Goal: Task Accomplishment & Management: Complete application form

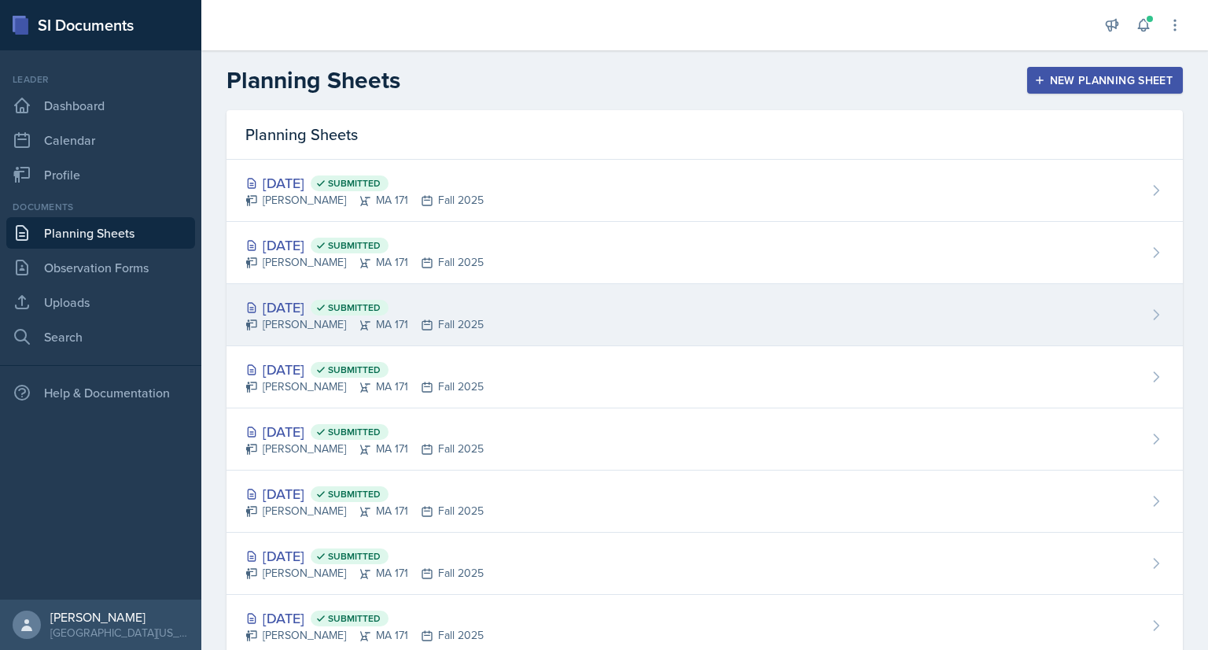
click at [474, 311] on div "[DATE] Submitted [PERSON_NAME] MA 171 Fall 2025" at bounding box center [705, 315] width 956 height 62
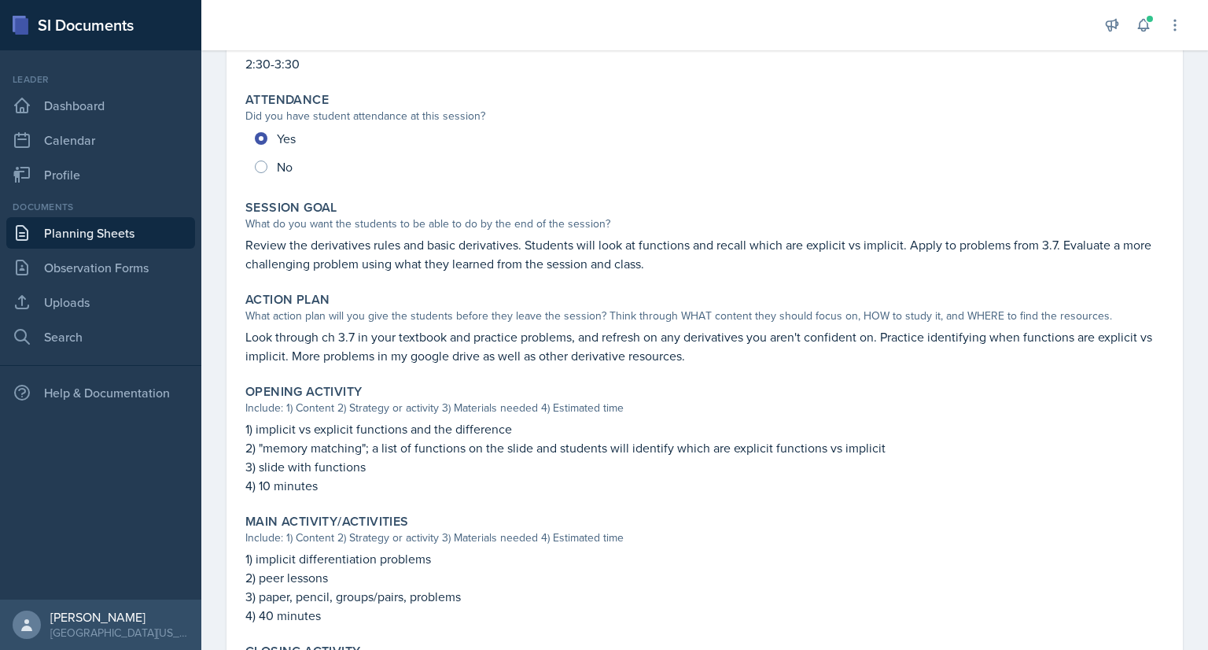
scroll to position [6, 0]
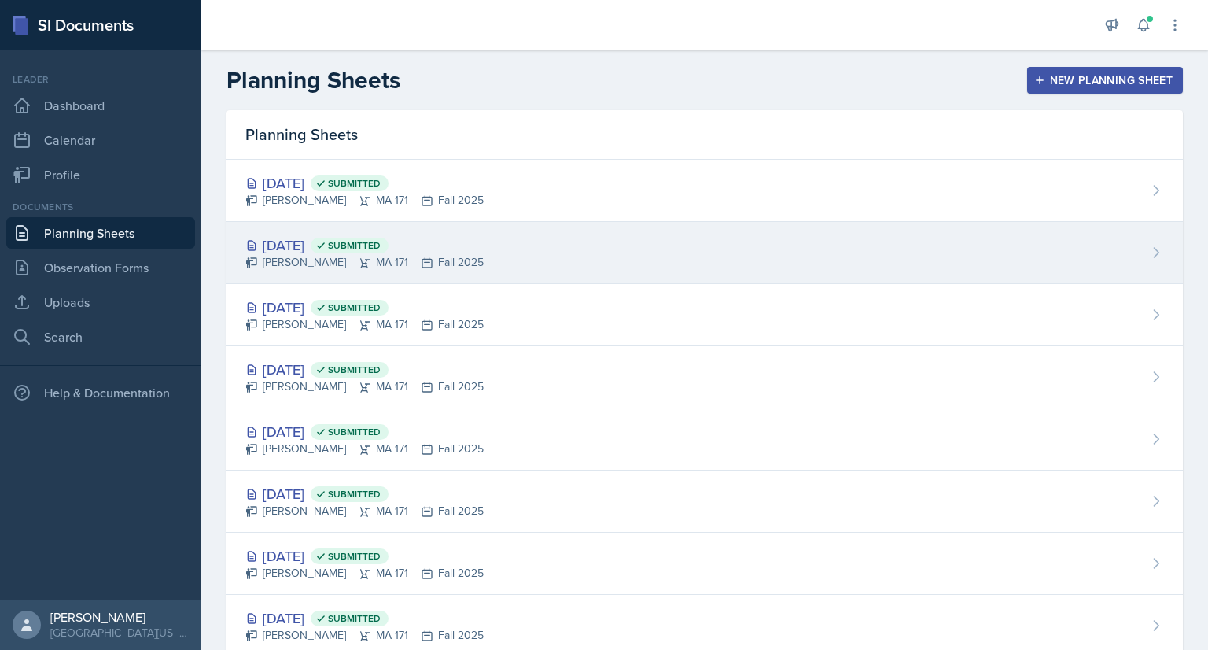
click at [449, 241] on div "[DATE] Submitted" at bounding box center [364, 244] width 238 height 21
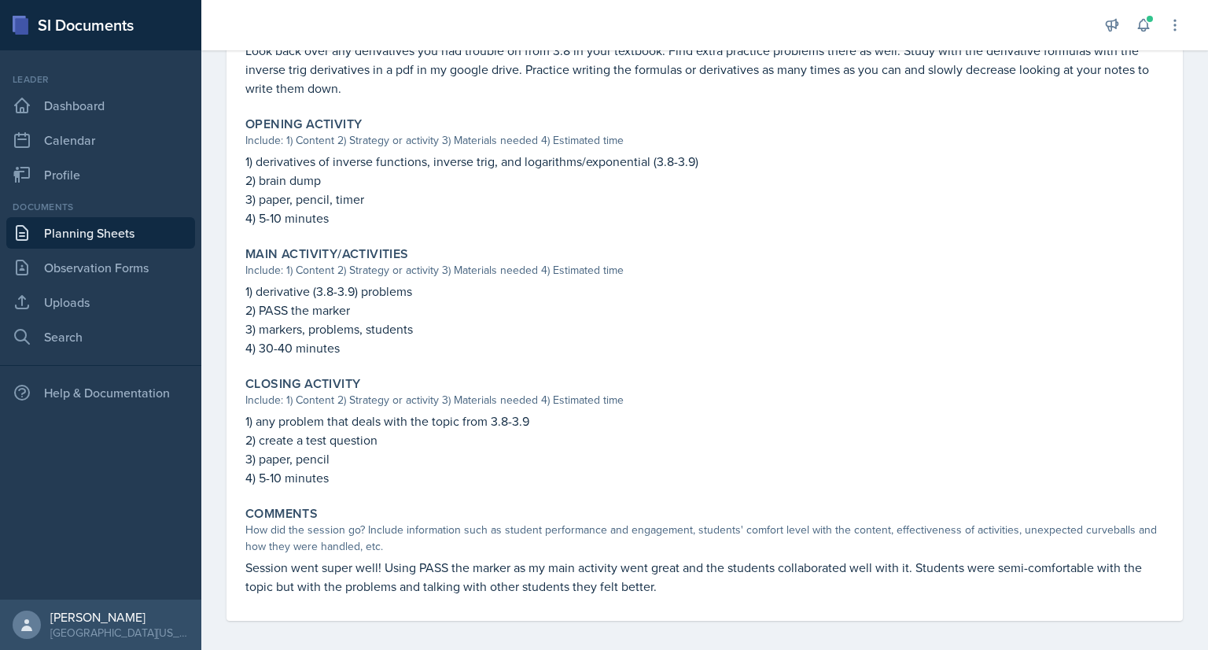
scroll to position [461, 0]
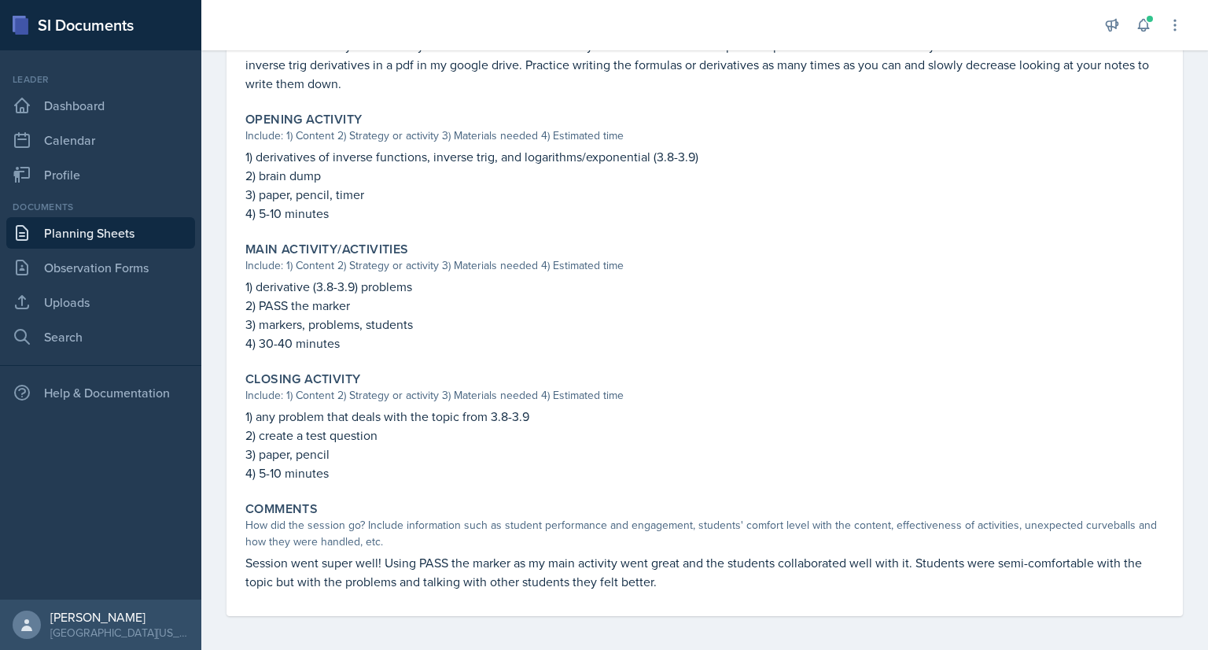
click at [412, 312] on p "2) PASS the marker" at bounding box center [704, 305] width 919 height 19
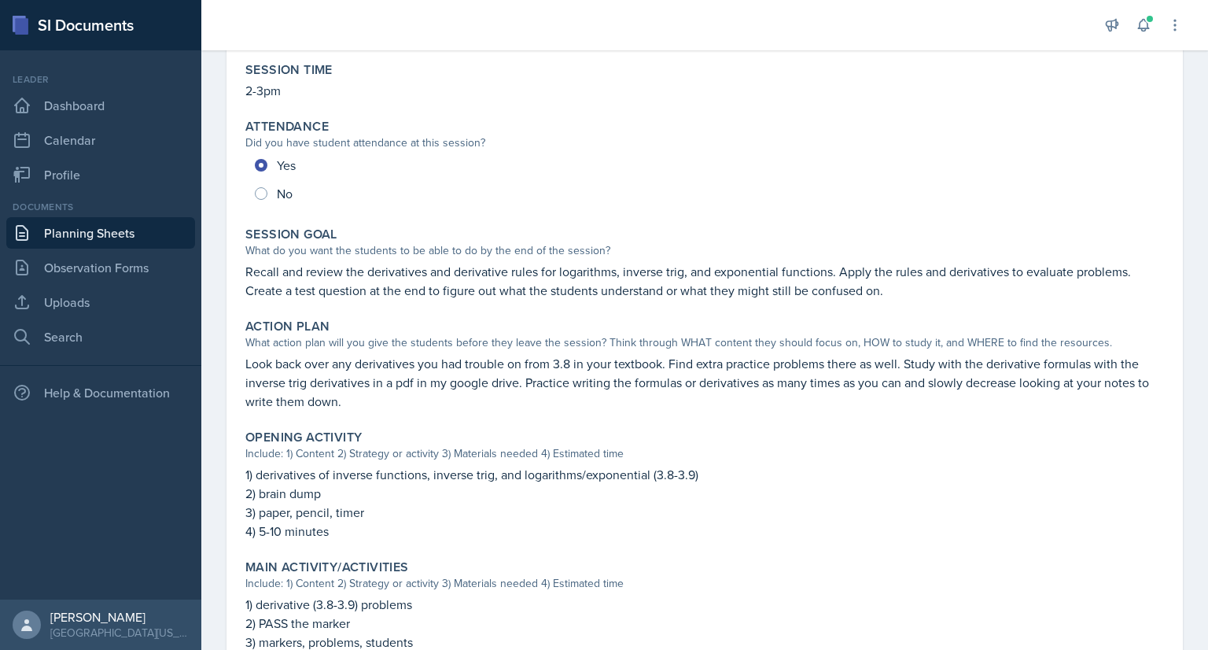
scroll to position [0, 0]
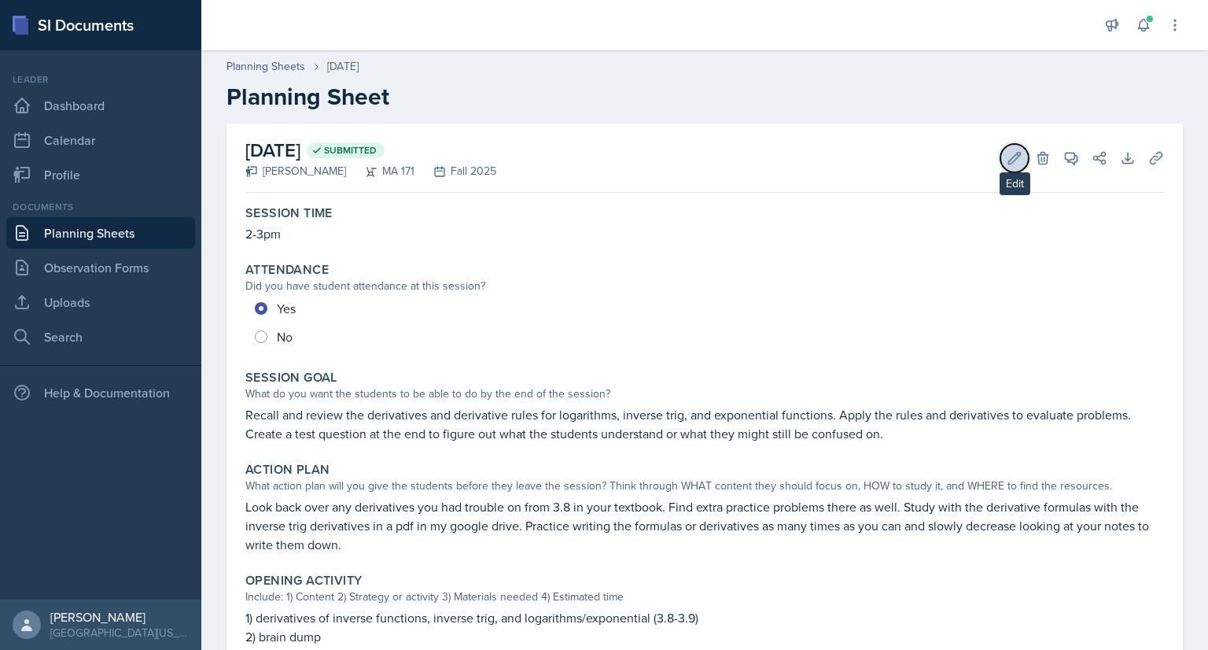
click at [1000, 159] on button "Edit" at bounding box center [1014, 158] width 28 height 28
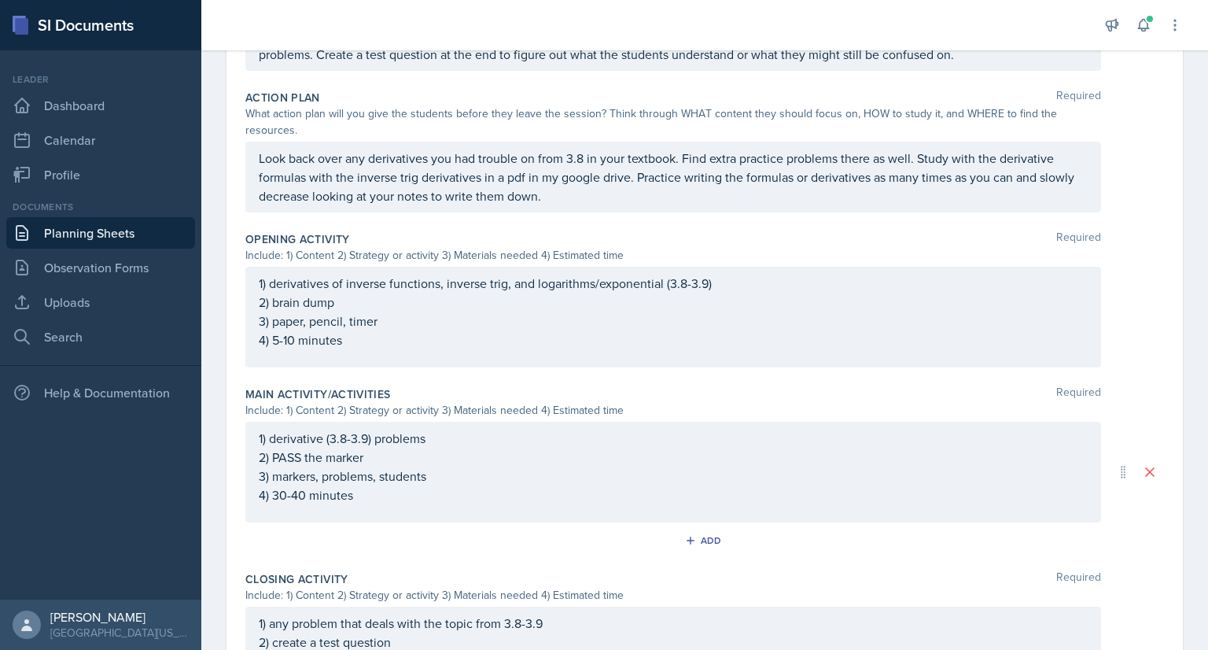
scroll to position [423, 0]
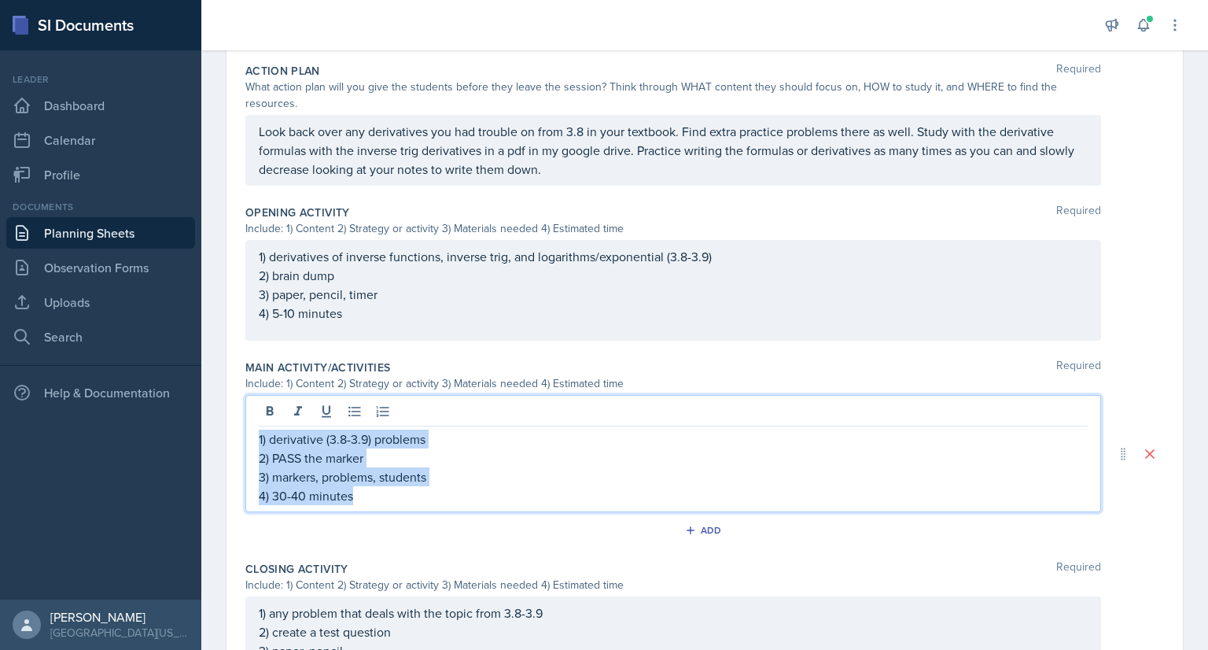
drag, startPoint x: 365, startPoint y: 499, endPoint x: 252, endPoint y: 408, distance: 145.4
click at [252, 408] on div "1) derivative (3.8-3.9) problems 2) PASS the marker 3) markers, problems, stude…" at bounding box center [673, 453] width 856 height 117
copy div "1) derivative (3.8-3.9) problems 2) PASS the marker 3) markers, problems, stude…"
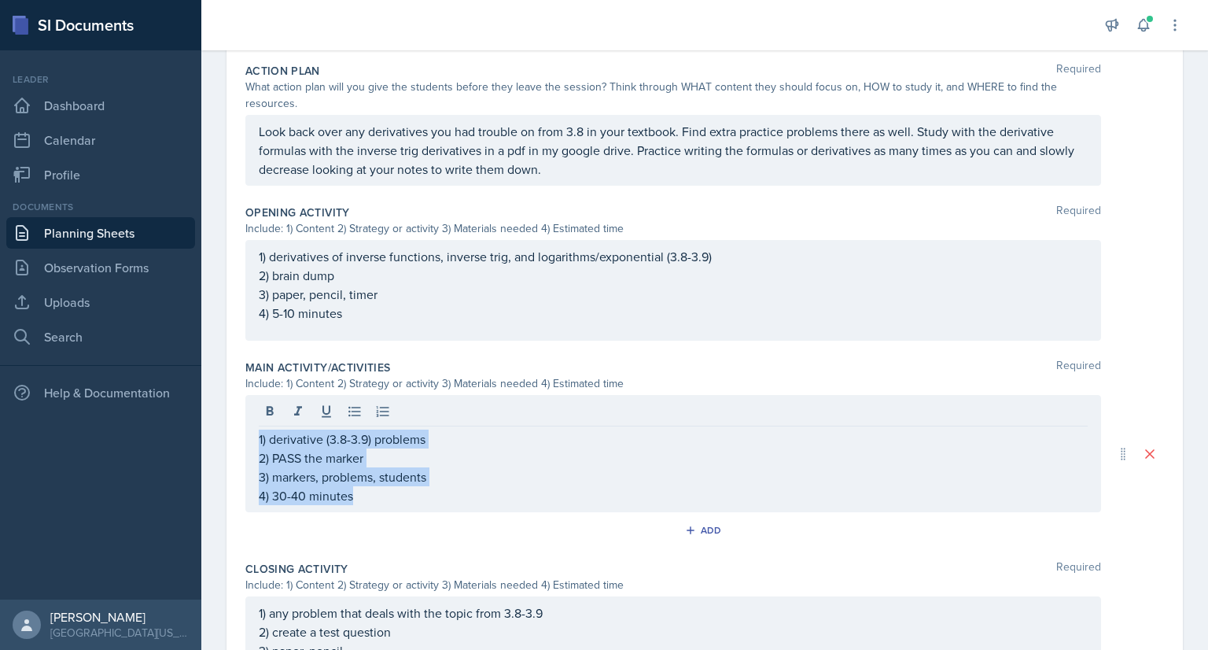
click at [110, 227] on link "Planning Sheets" at bounding box center [100, 232] width 189 height 31
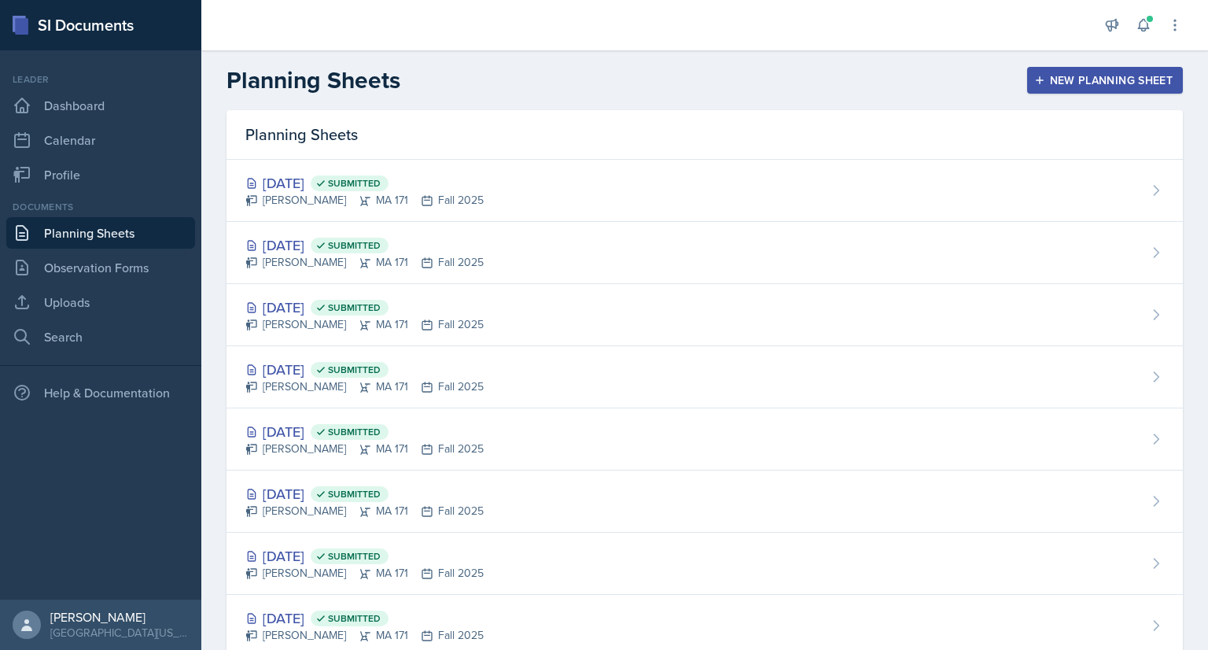
click at [1042, 85] on div "New Planning Sheet" at bounding box center [1104, 80] width 135 height 13
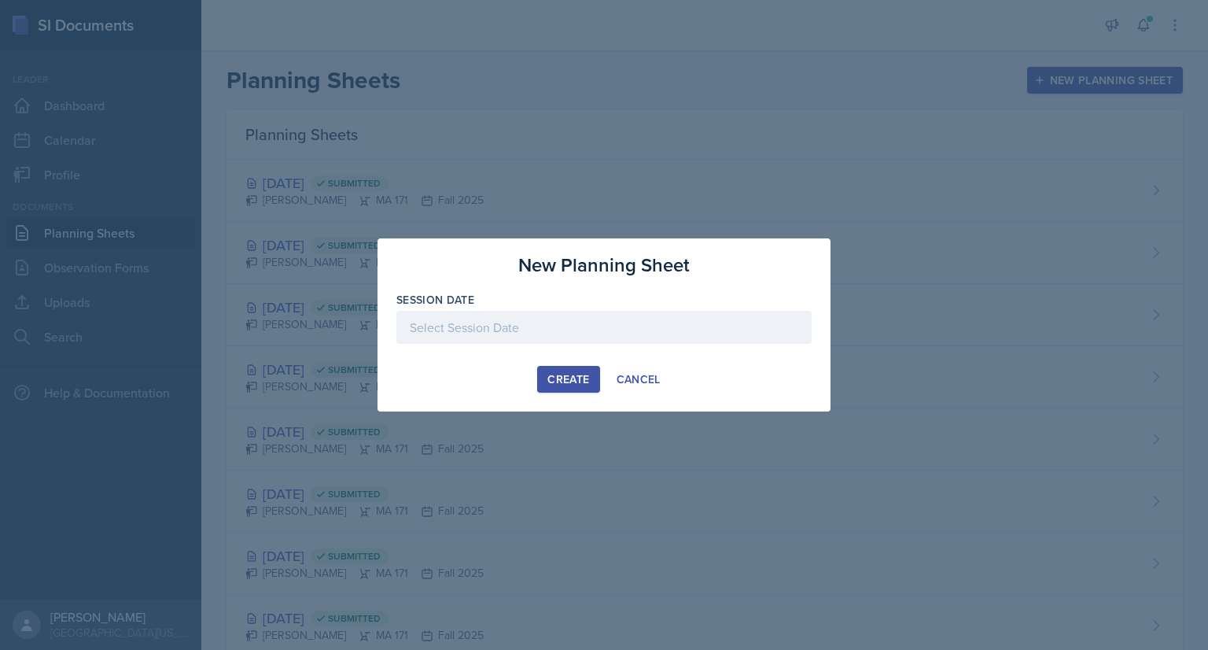
click at [481, 315] on div at bounding box center [603, 327] width 415 height 33
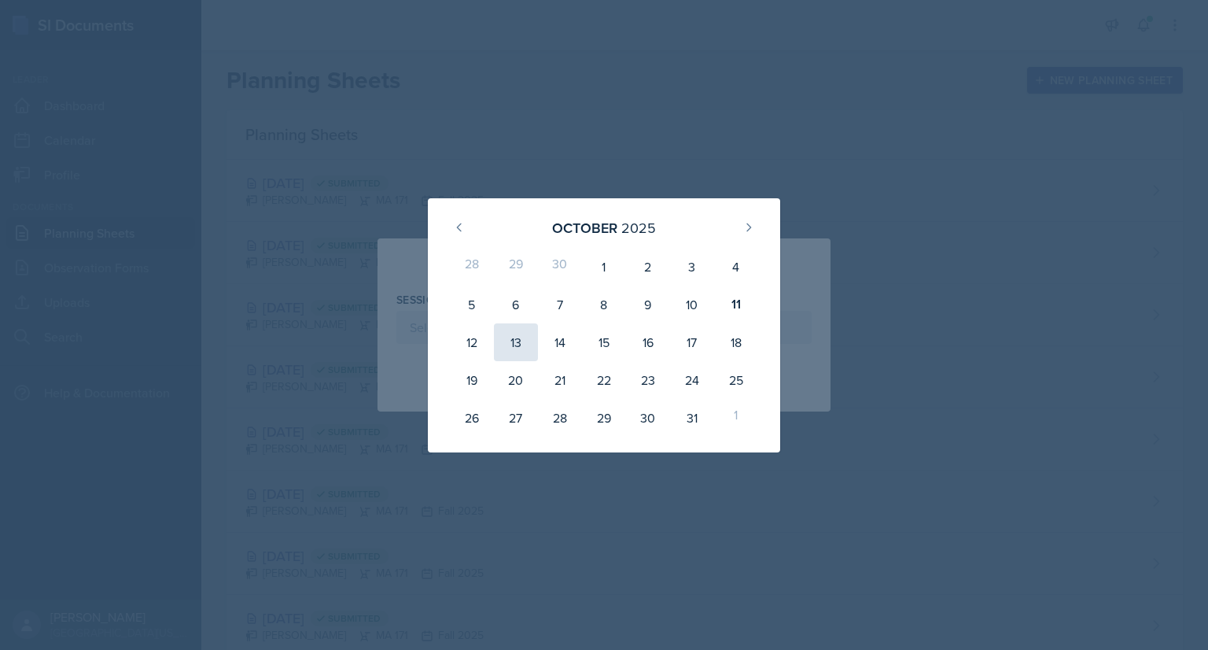
click at [514, 346] on div "13" at bounding box center [516, 342] width 44 height 38
type input "[DATE]"
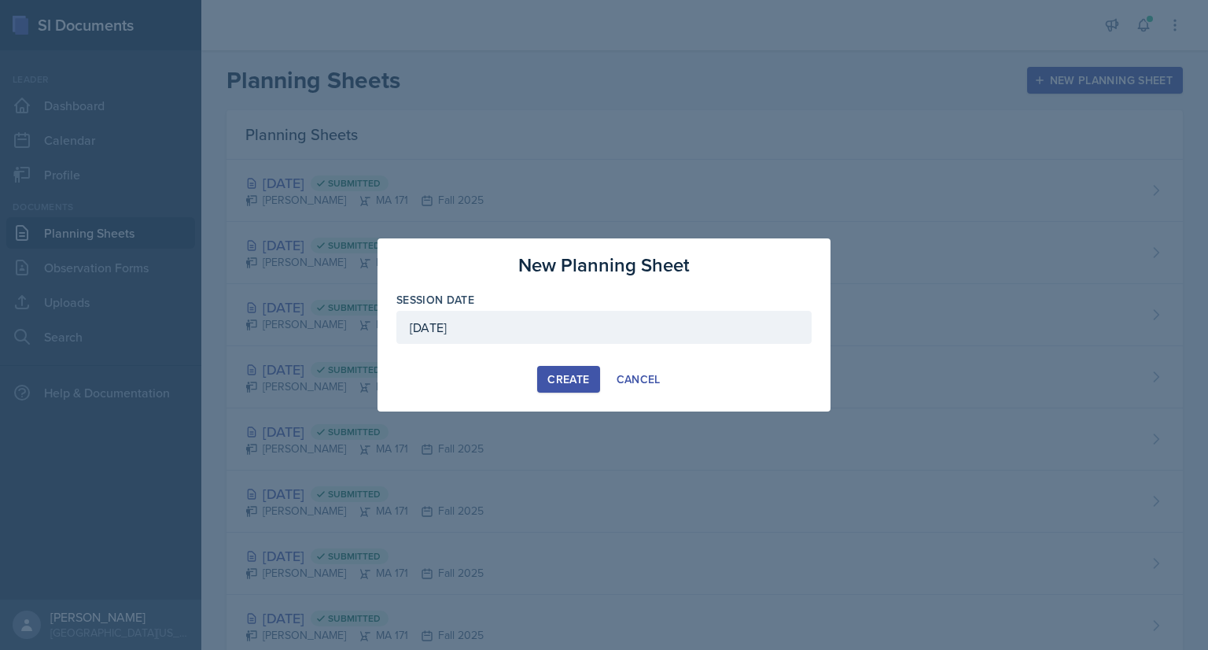
click at [563, 388] on button "Create" at bounding box center [568, 379] width 62 height 27
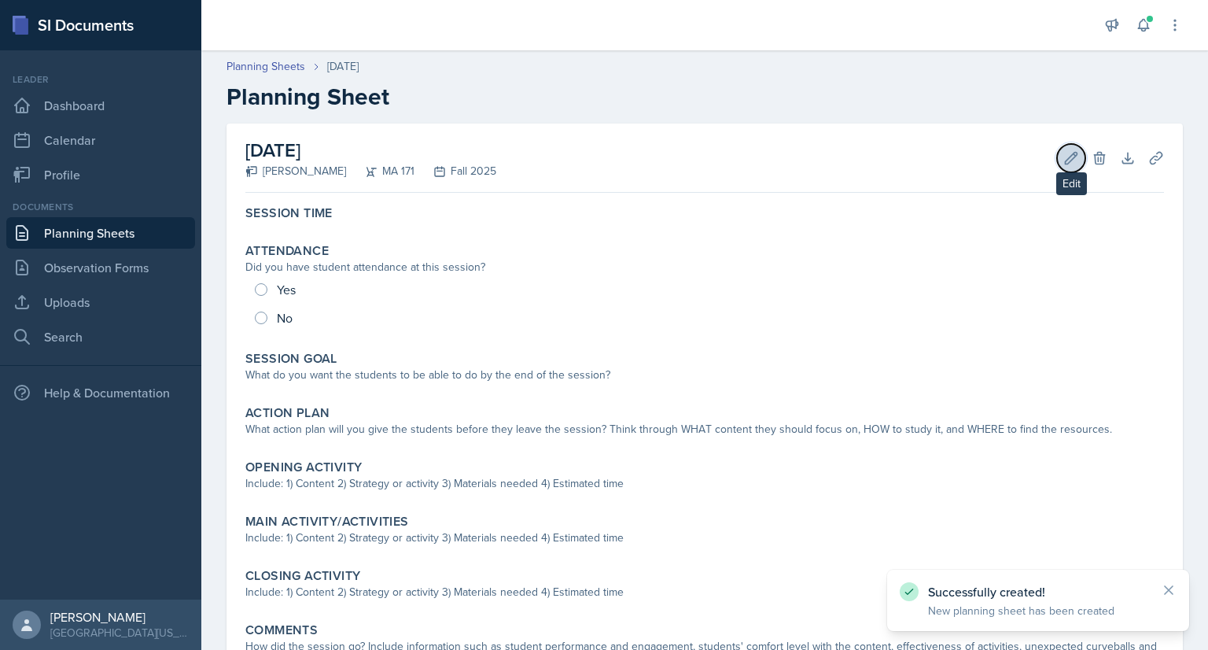
click at [1067, 164] on icon at bounding box center [1071, 158] width 16 height 16
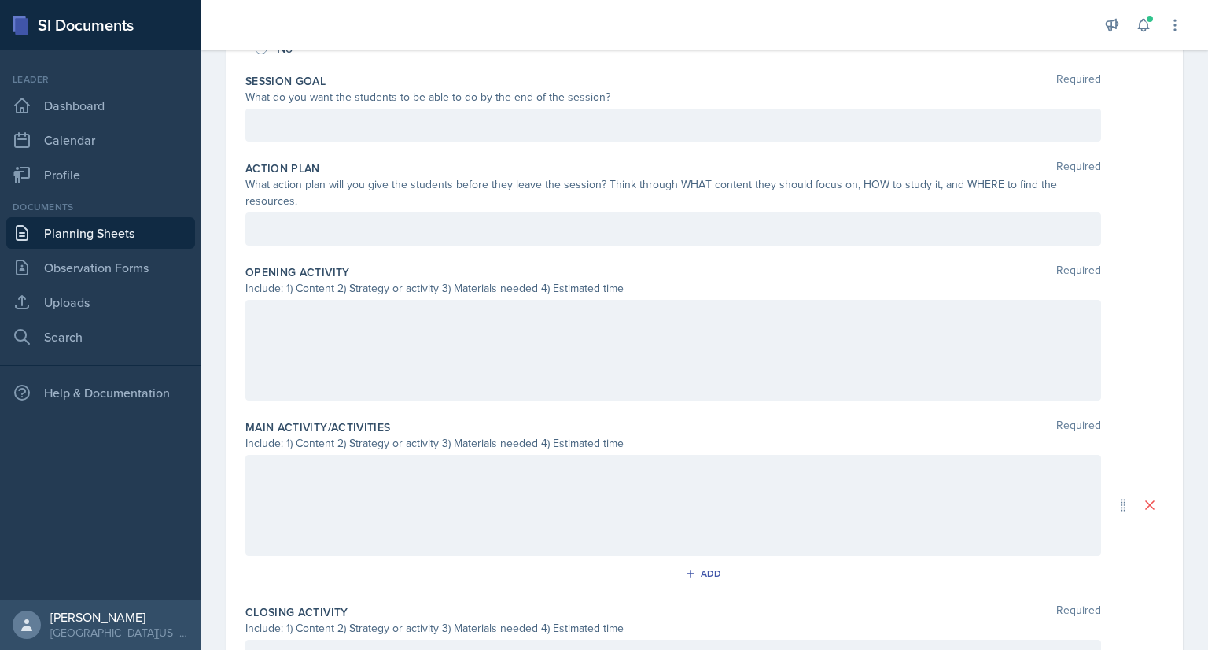
scroll to position [333, 0]
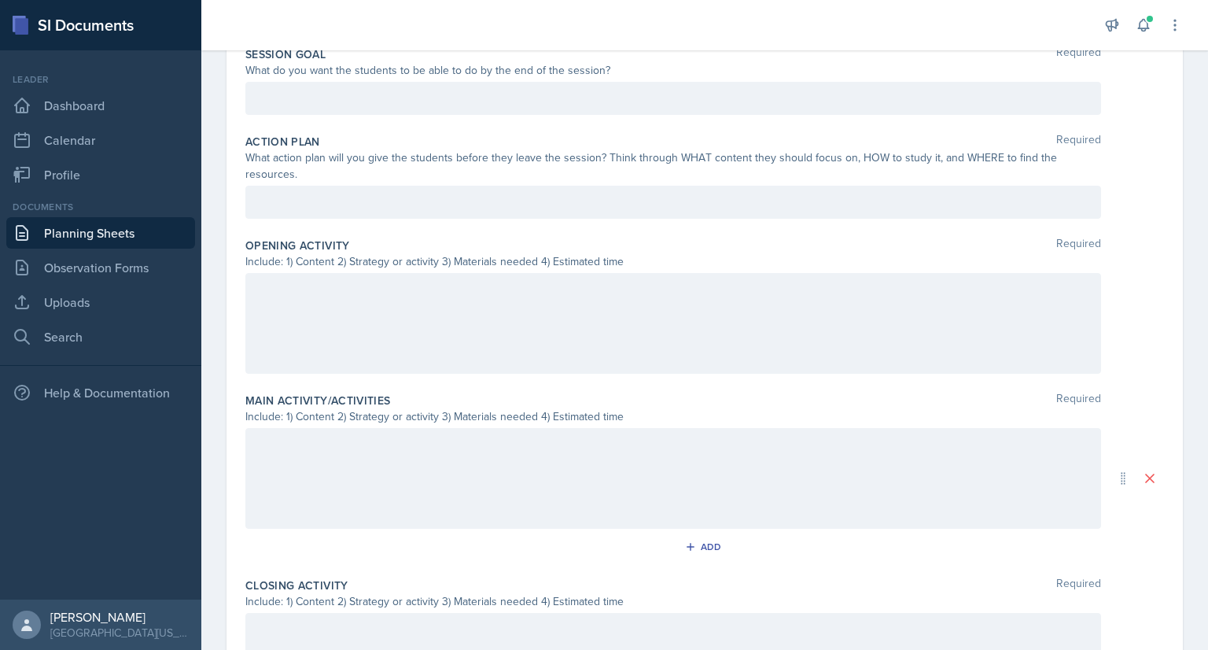
click at [330, 454] on p at bounding box center [673, 444] width 829 height 19
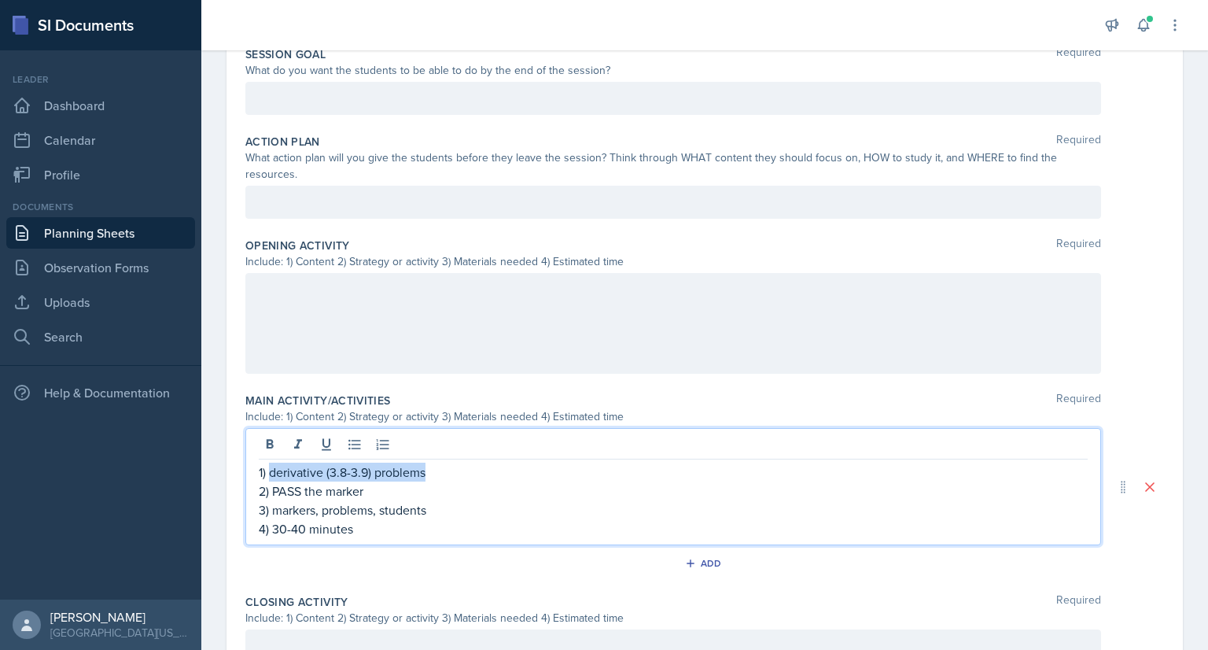
drag, startPoint x: 428, startPoint y: 470, endPoint x: 270, endPoint y: 466, distance: 158.1
click at [270, 466] on p "1) derivative (3.8-3.9) problems" at bounding box center [673, 471] width 829 height 19
click at [393, 468] on p "1) test review (ch 3.6-3.10 problems)" at bounding box center [673, 471] width 829 height 19
click at [469, 470] on p "1) test review (ch 3.6-3.11 problems)" at bounding box center [673, 471] width 829 height 19
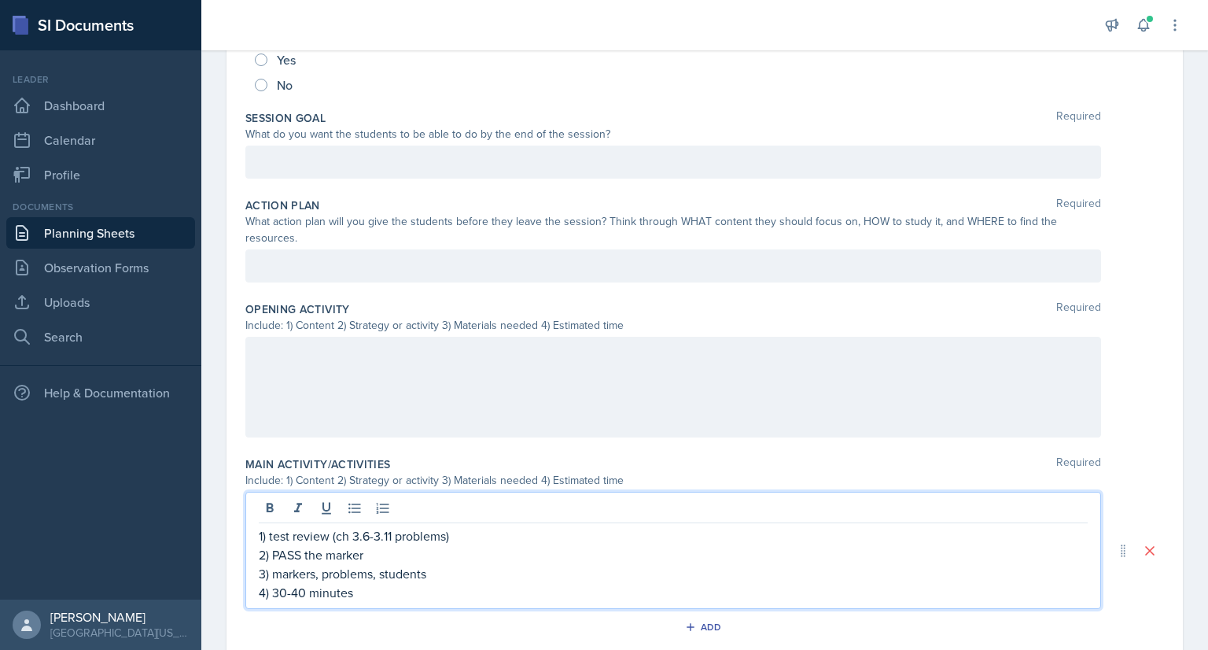
scroll to position [268, 0]
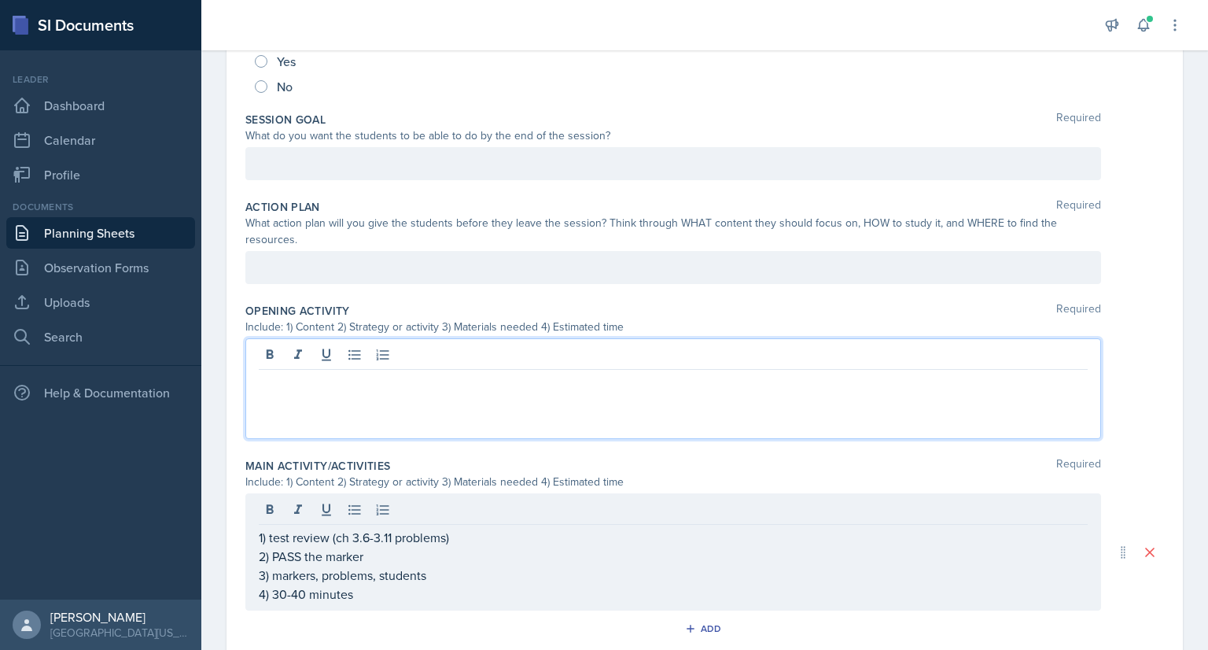
click at [312, 344] on div at bounding box center [673, 388] width 856 height 101
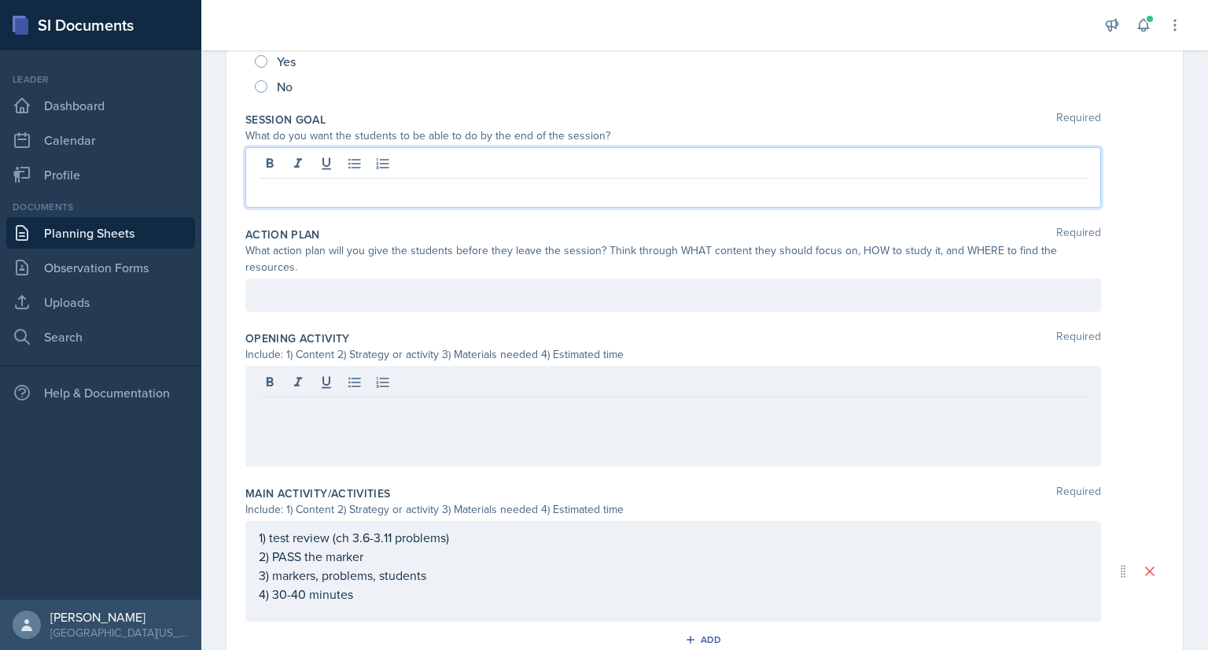
scroll to position [296, 0]
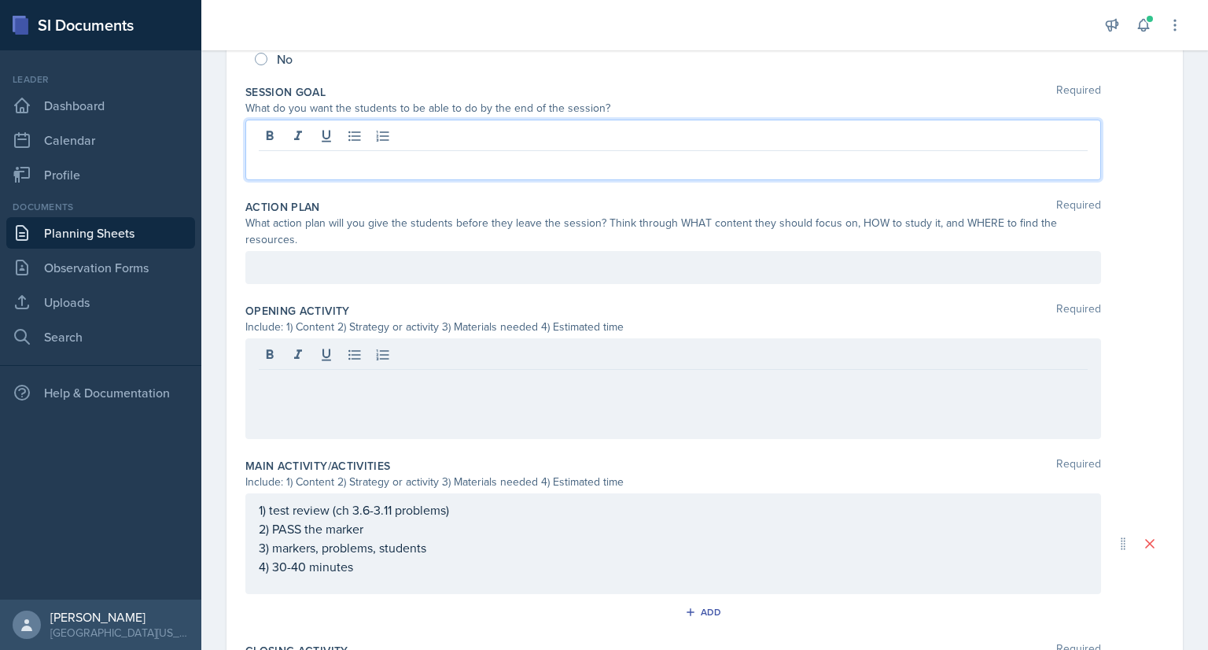
click at [301, 161] on p at bounding box center [673, 163] width 829 height 19
paste div
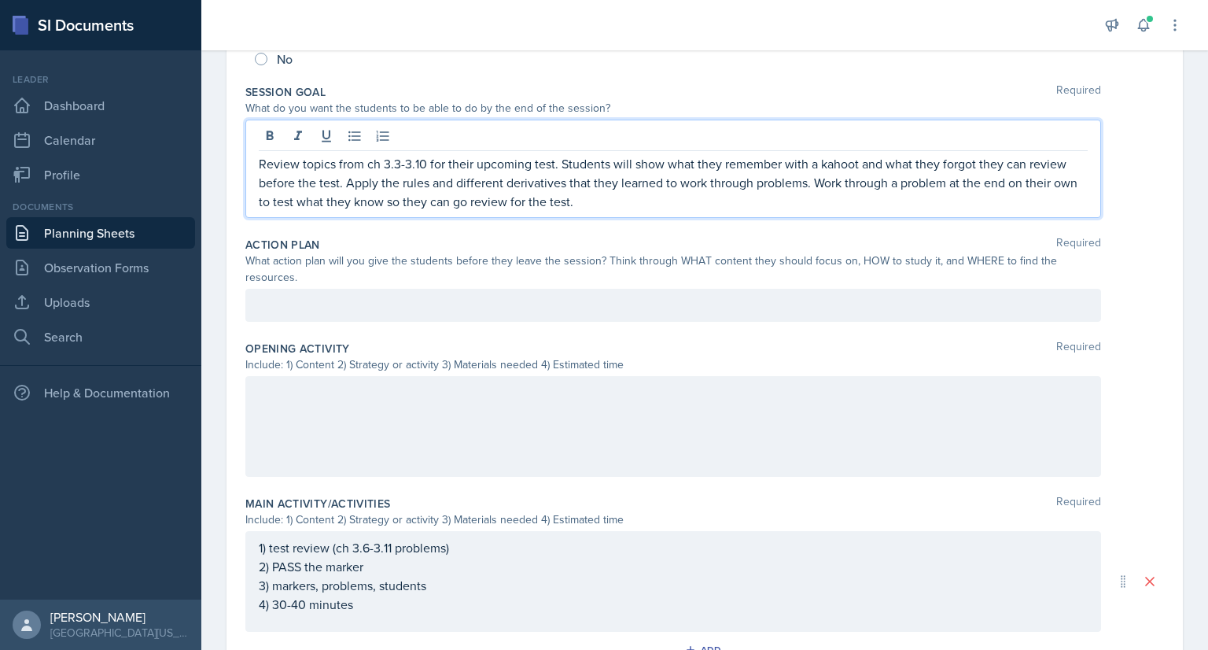
click at [400, 161] on p "Review topics from ch 3.3-3.10 for their upcoming test. Students will show what…" at bounding box center [673, 182] width 829 height 57
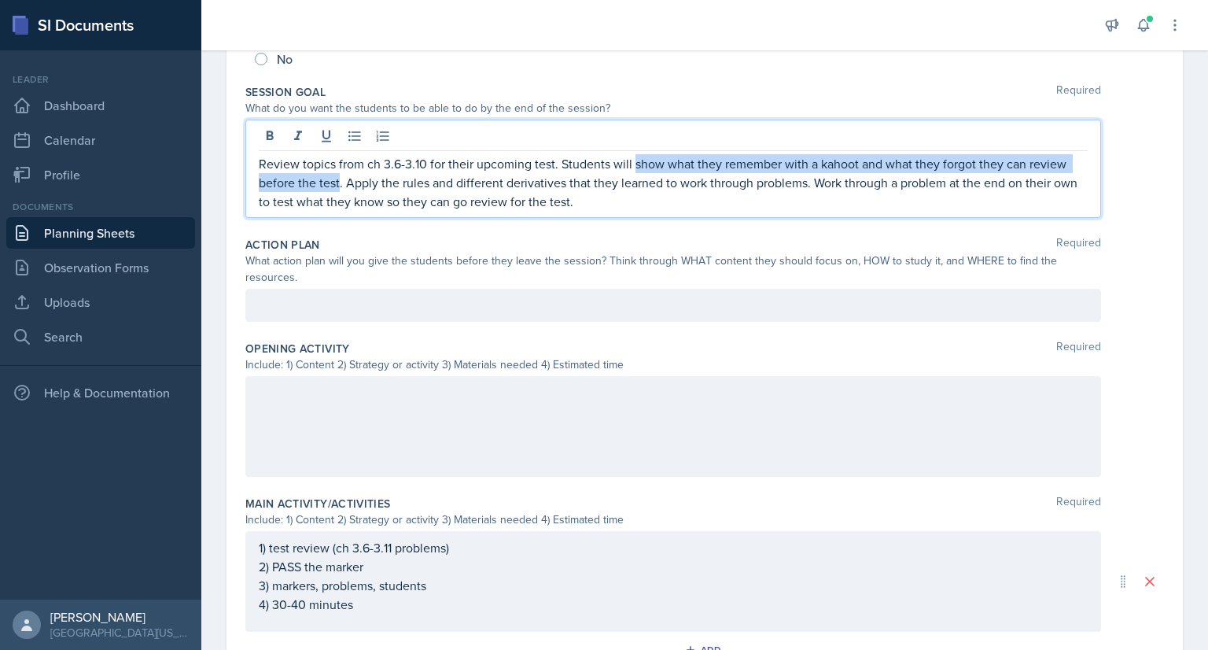
drag, startPoint x: 633, startPoint y: 164, endPoint x: 340, endPoint y: 184, distance: 294.0
click at [340, 184] on p "Review topics from ch 3.6-3.10 for their upcoming test. Students will show what…" at bounding box center [673, 182] width 829 height 57
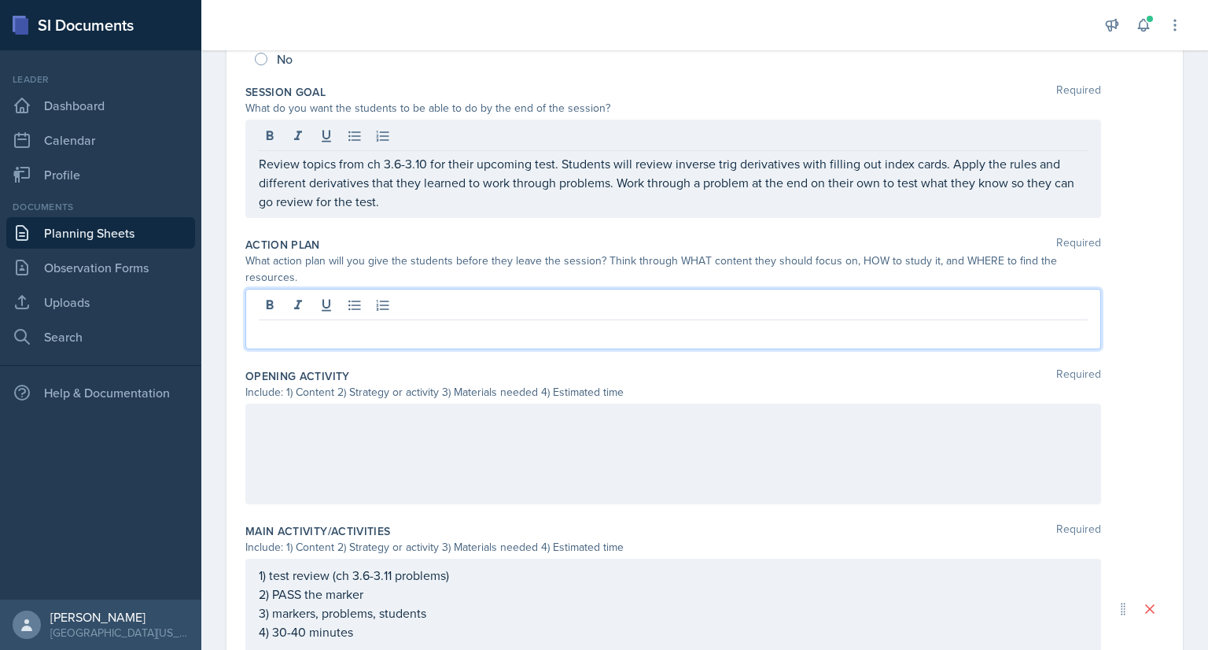
click at [322, 306] on div at bounding box center [673, 319] width 856 height 61
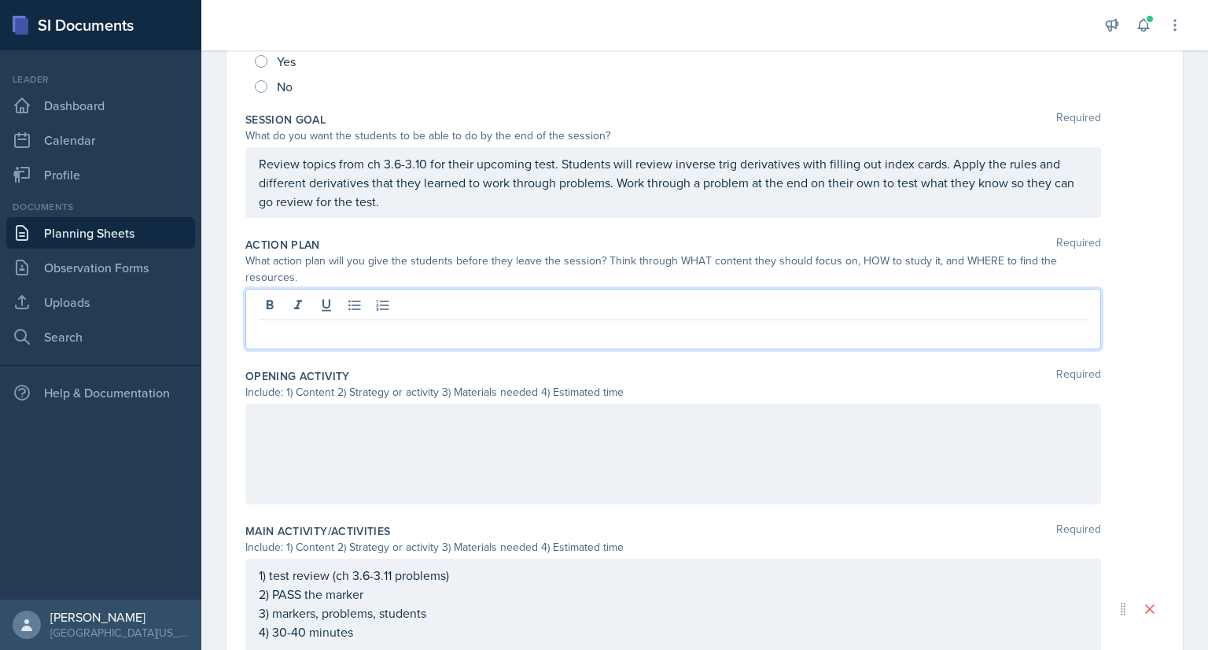
paste div
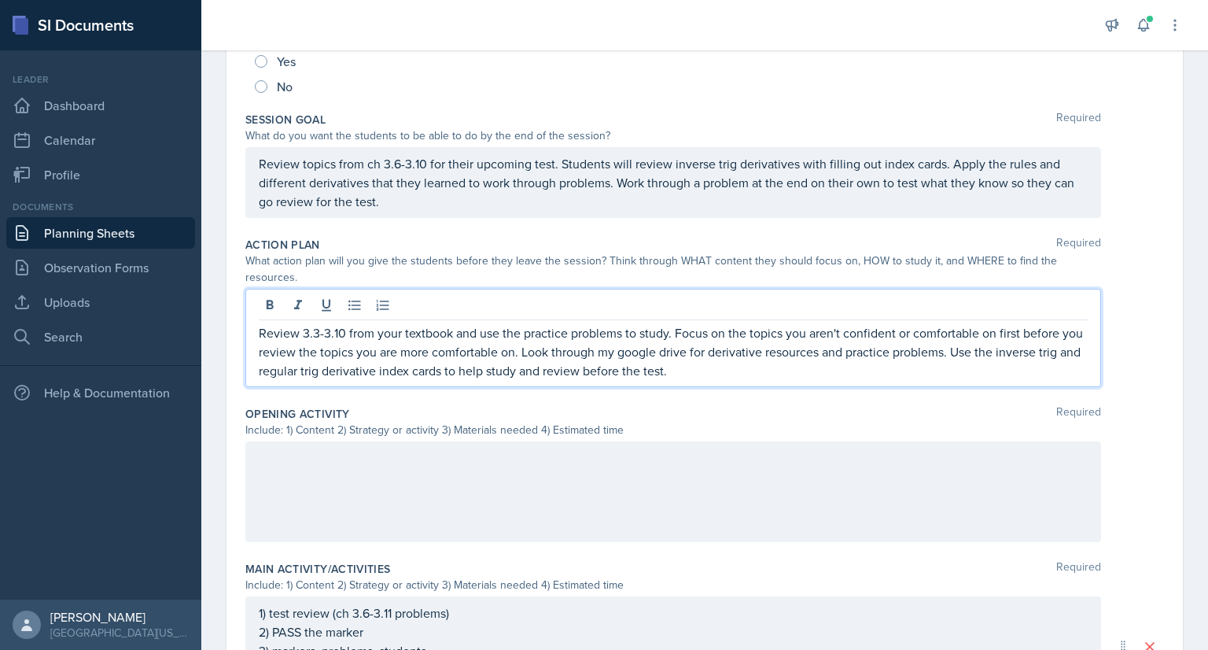
click at [318, 331] on p "Review 3.3-3.10 from your textbook and use the practice problems to study. Focu…" at bounding box center [673, 351] width 829 height 57
click at [342, 331] on p "Review 3.6-3.10 from your textbook and use the practice problems to study. Focu…" at bounding box center [673, 351] width 829 height 57
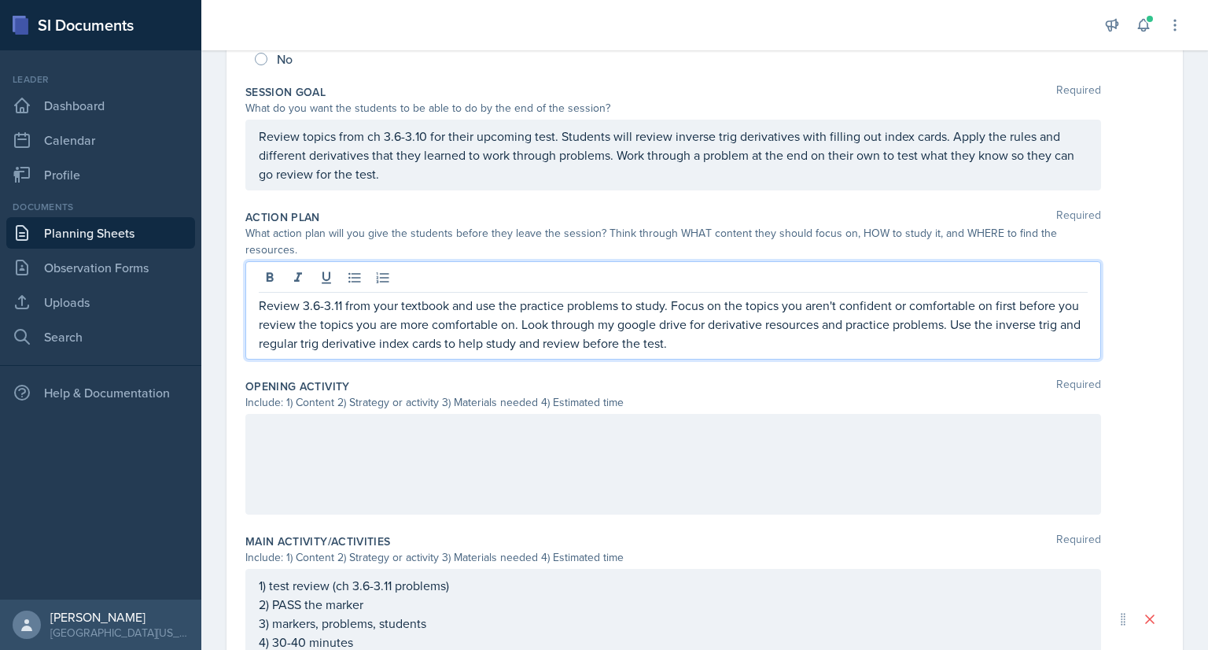
click at [424, 164] on p "Review topics from ch 3.6-3.10 for their upcoming test. Students will review in…" at bounding box center [673, 155] width 829 height 57
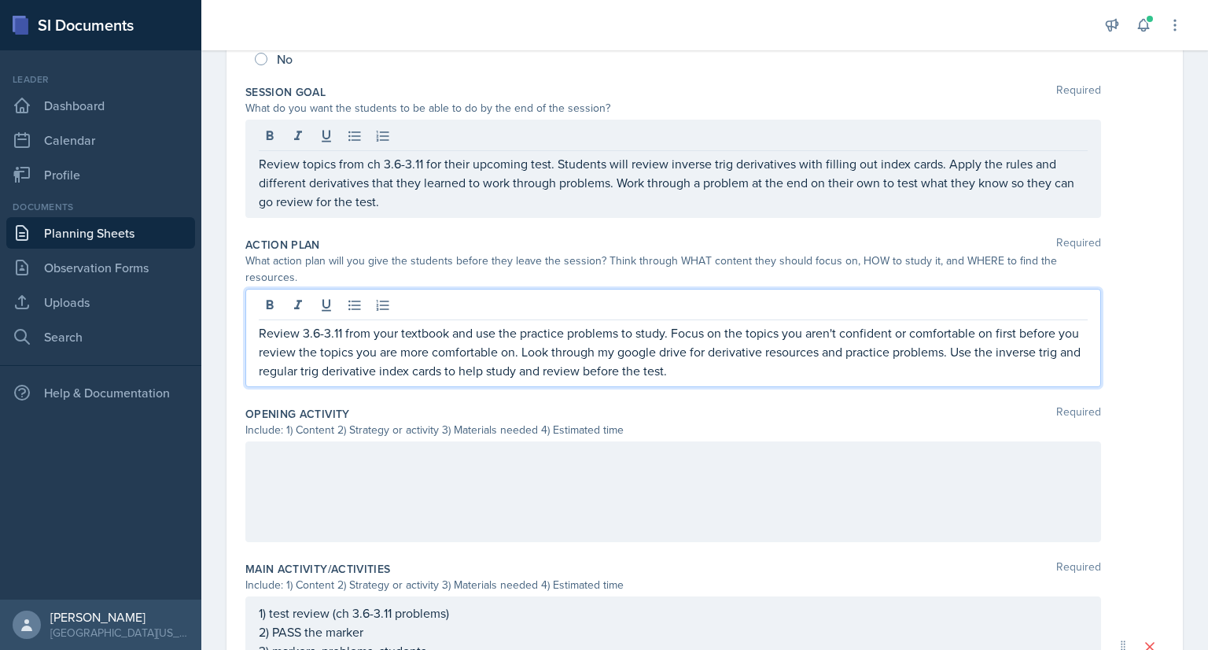
click at [420, 345] on p "Review 3.6-3.11 from your textbook and use the practice problems to study. Focu…" at bounding box center [673, 351] width 829 height 57
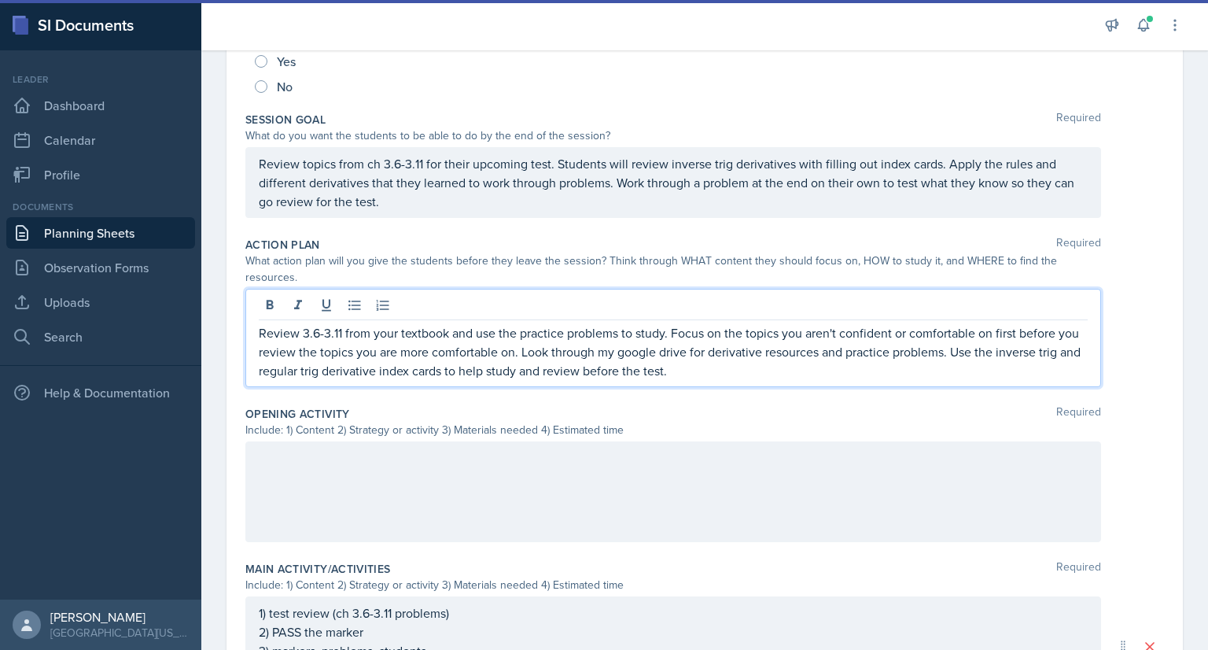
click at [365, 370] on p "Review 3.6-3.11 from your textbook and use the practice problems to study. Focu…" at bounding box center [673, 351] width 829 height 57
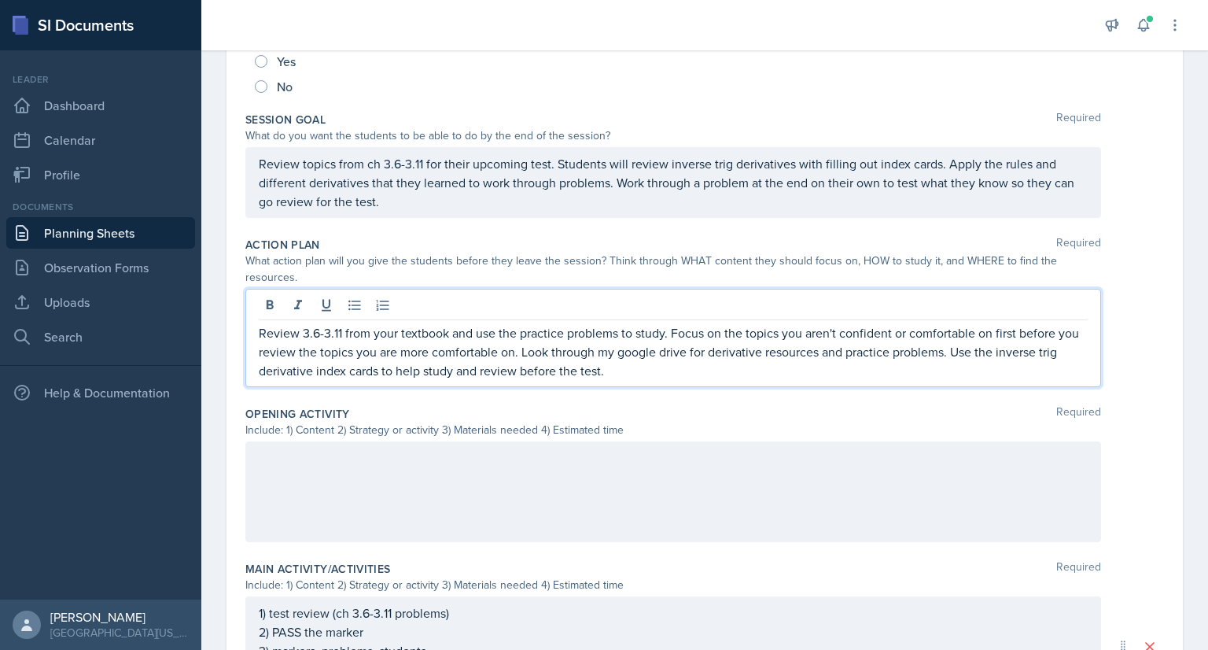
click at [659, 376] on p "Review 3.6-3.11 from your textbook and use the practice problems to study. Focu…" at bounding box center [673, 351] width 829 height 57
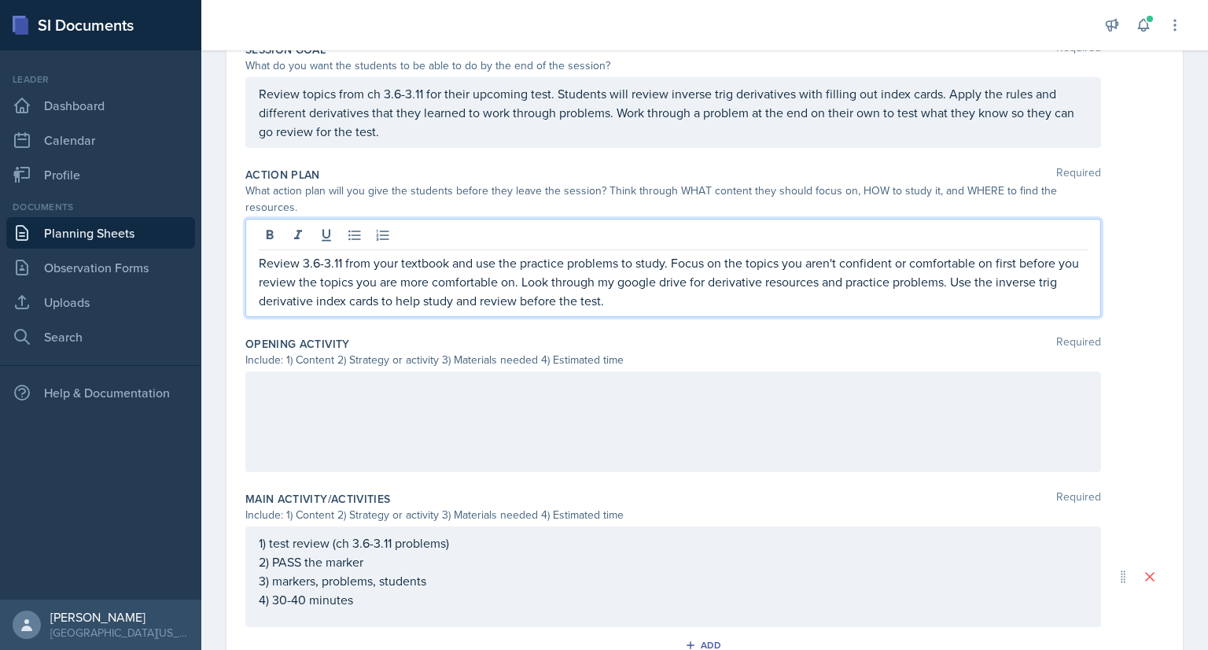
scroll to position [332, 0]
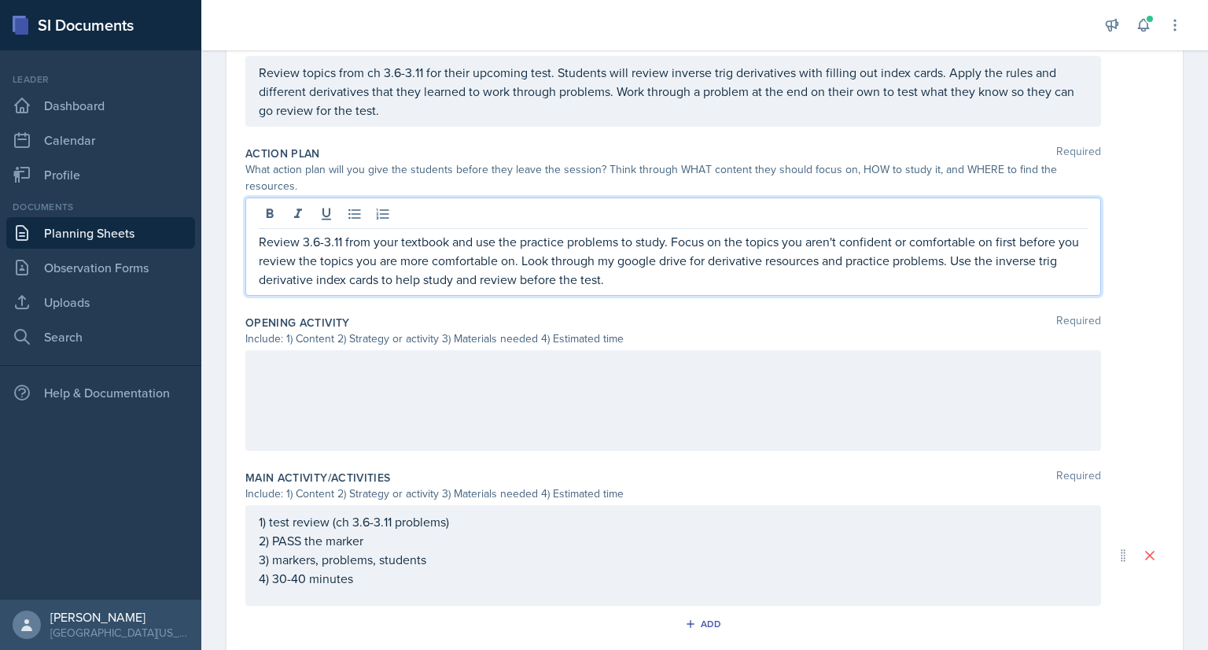
click at [292, 376] on p at bounding box center [673, 366] width 829 height 19
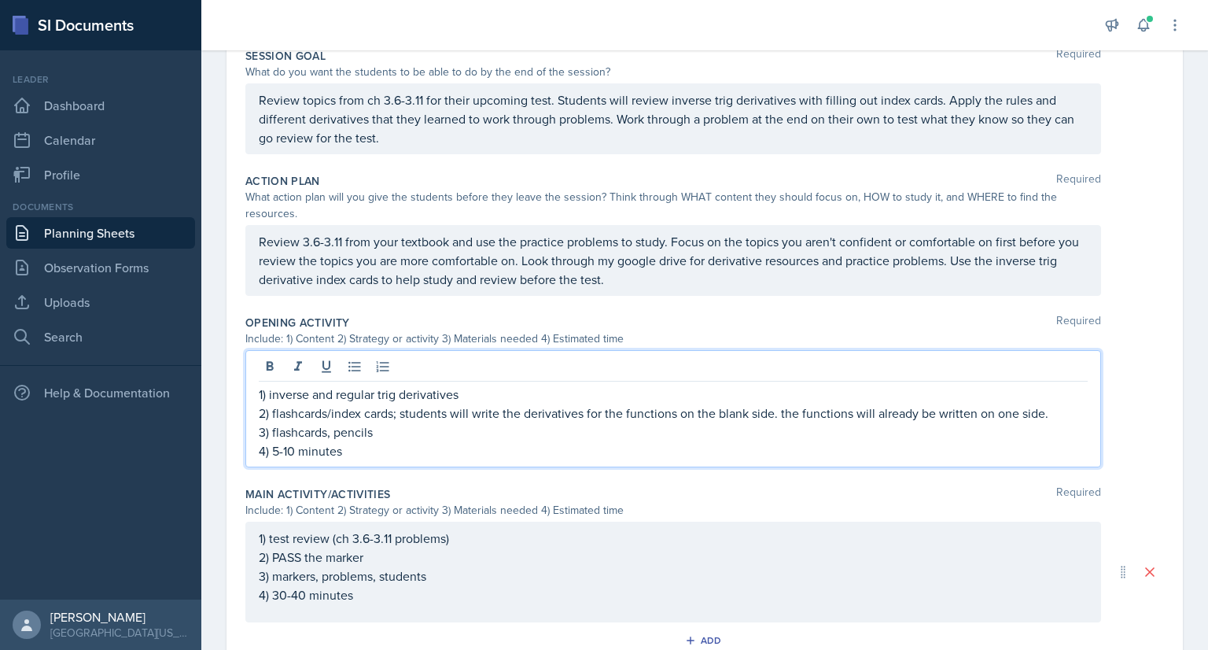
click at [400, 394] on p "1) inverse and regular trig derivatives" at bounding box center [673, 394] width 829 height 19
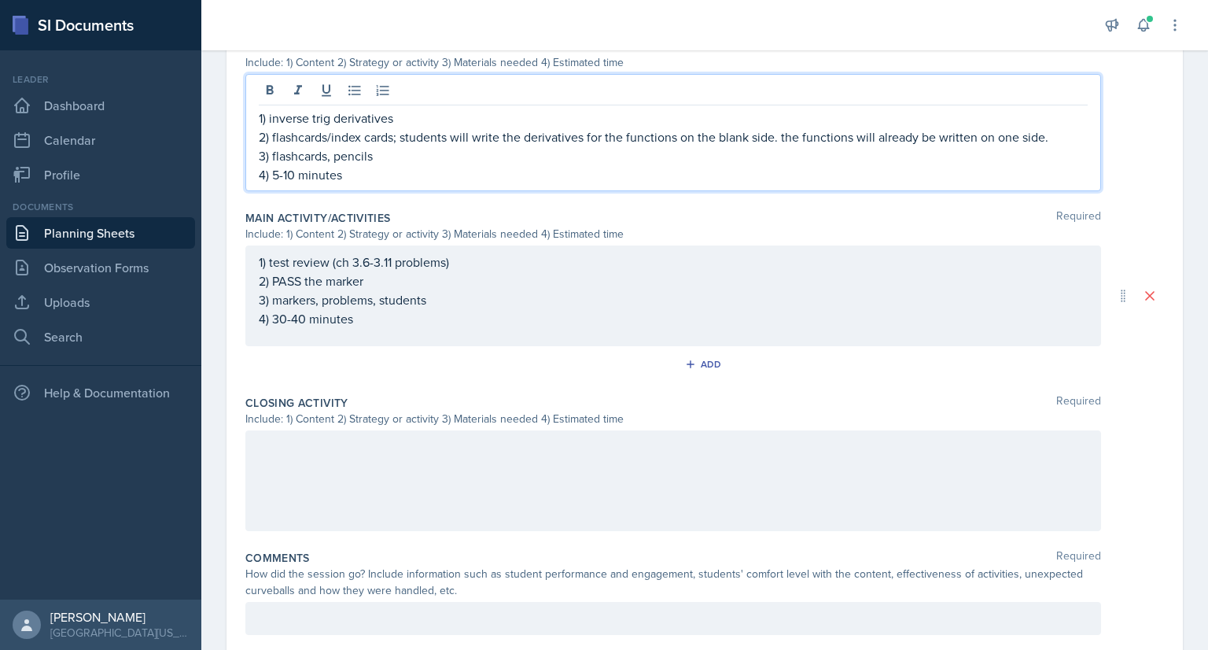
scroll to position [628, 0]
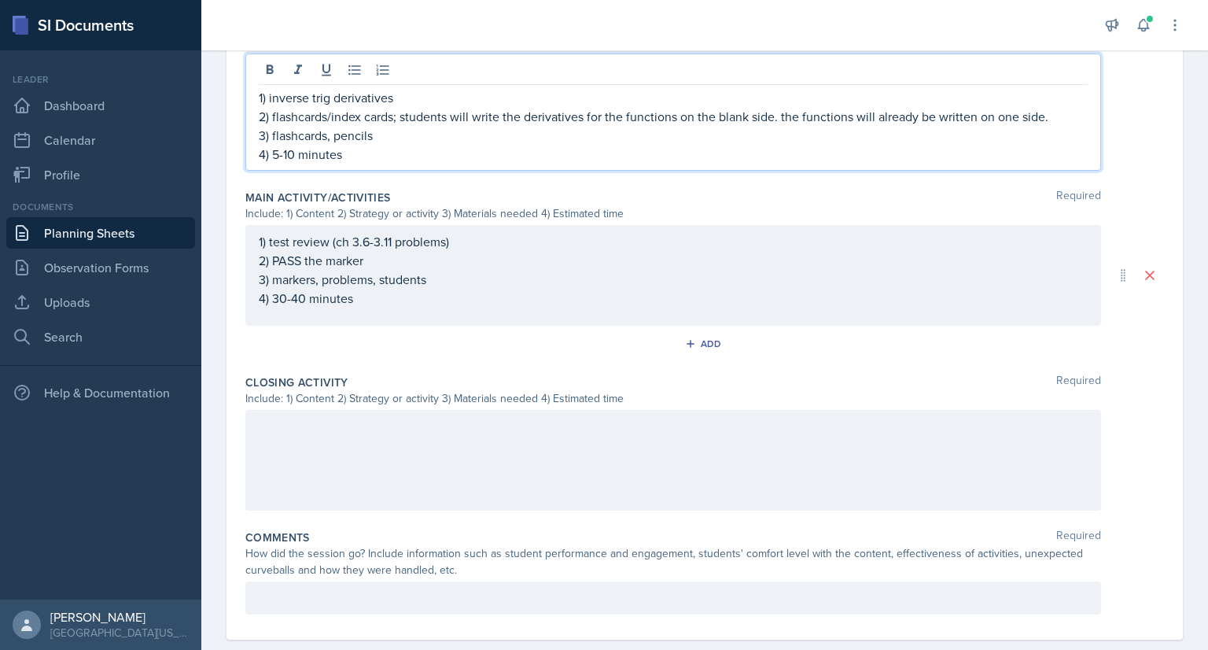
click at [311, 428] on p at bounding box center [673, 426] width 829 height 19
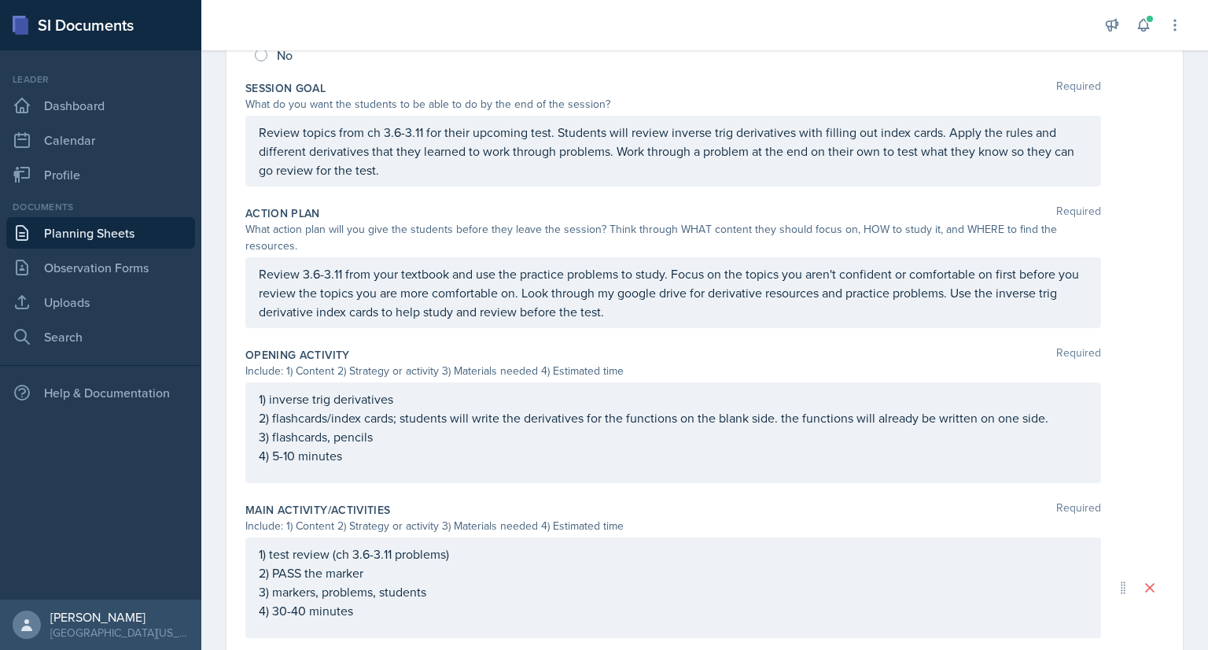
scroll to position [0, 0]
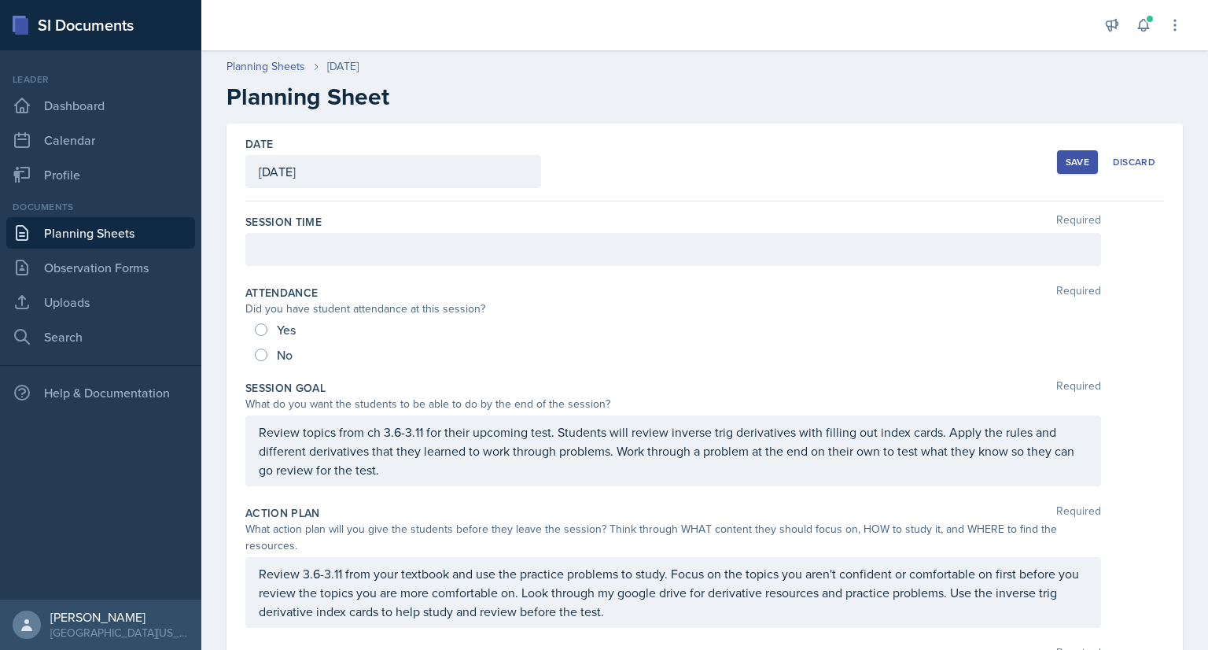
click at [576, 246] on div at bounding box center [673, 249] width 856 height 33
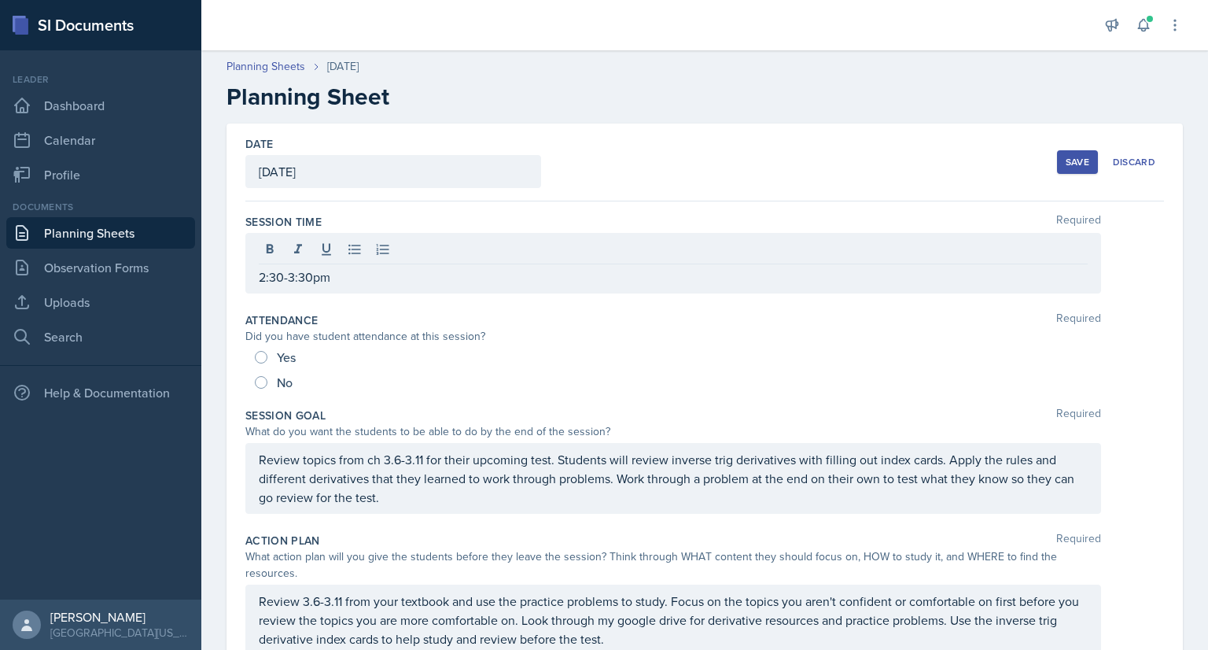
click at [1068, 161] on div "Save" at bounding box center [1078, 162] width 24 height 13
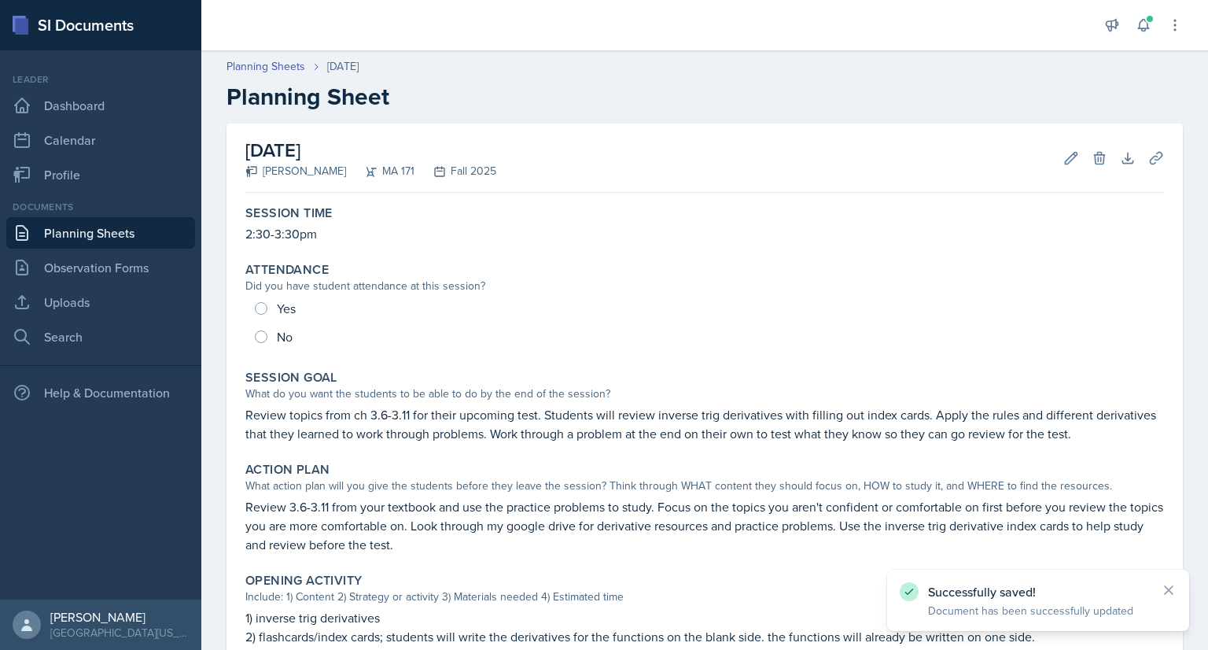
click at [171, 226] on link "Planning Sheets" at bounding box center [100, 232] width 189 height 31
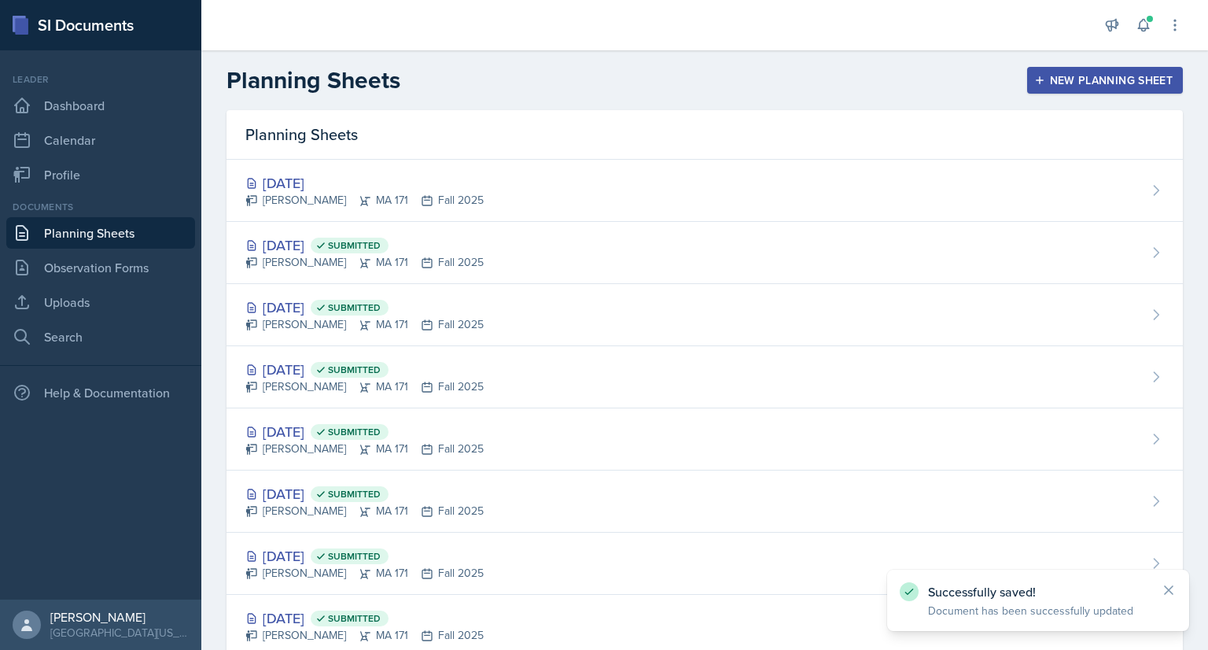
click at [1117, 76] on div "New Planning Sheet" at bounding box center [1104, 80] width 135 height 13
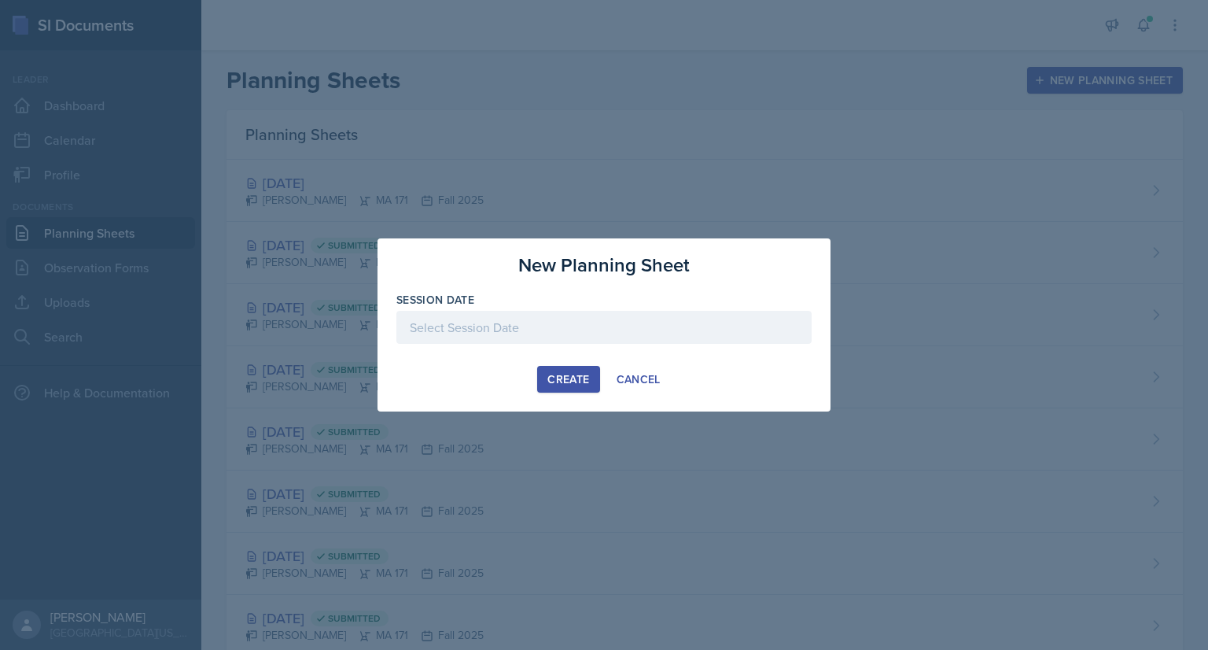
click at [603, 333] on div at bounding box center [603, 327] width 415 height 33
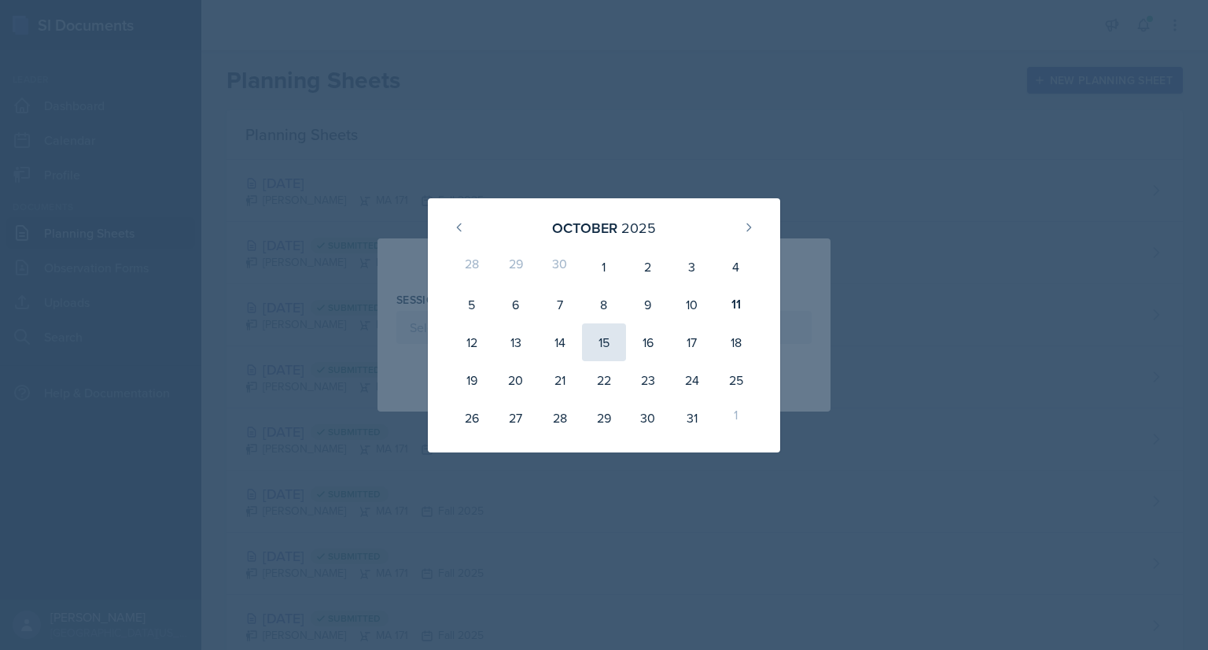
click at [604, 342] on div "15" at bounding box center [604, 342] width 44 height 38
type input "October 15th, 2025"
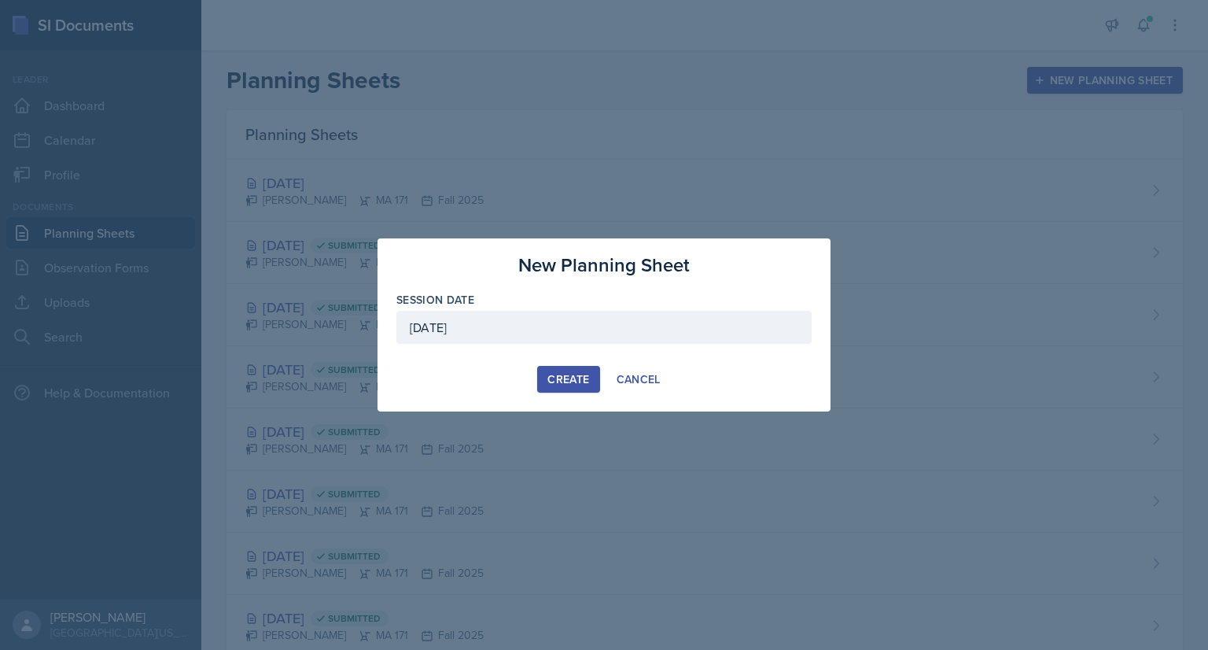
click at [554, 383] on div "Create" at bounding box center [568, 379] width 42 height 13
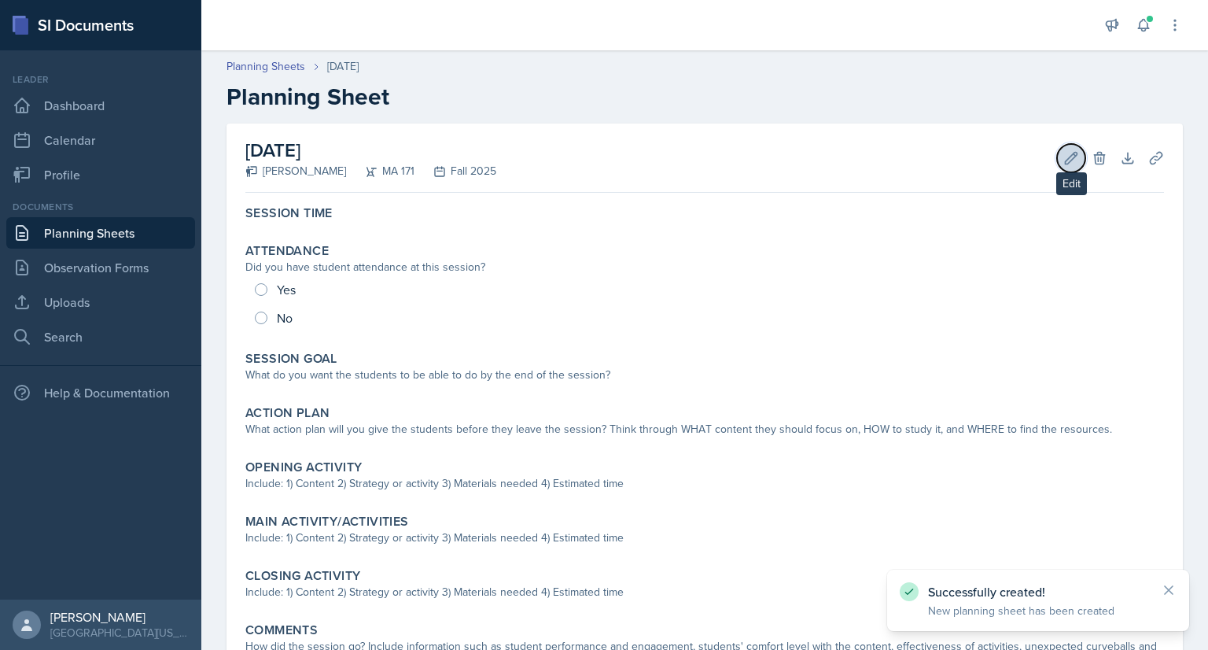
click at [1066, 164] on icon at bounding box center [1072, 158] width 12 height 12
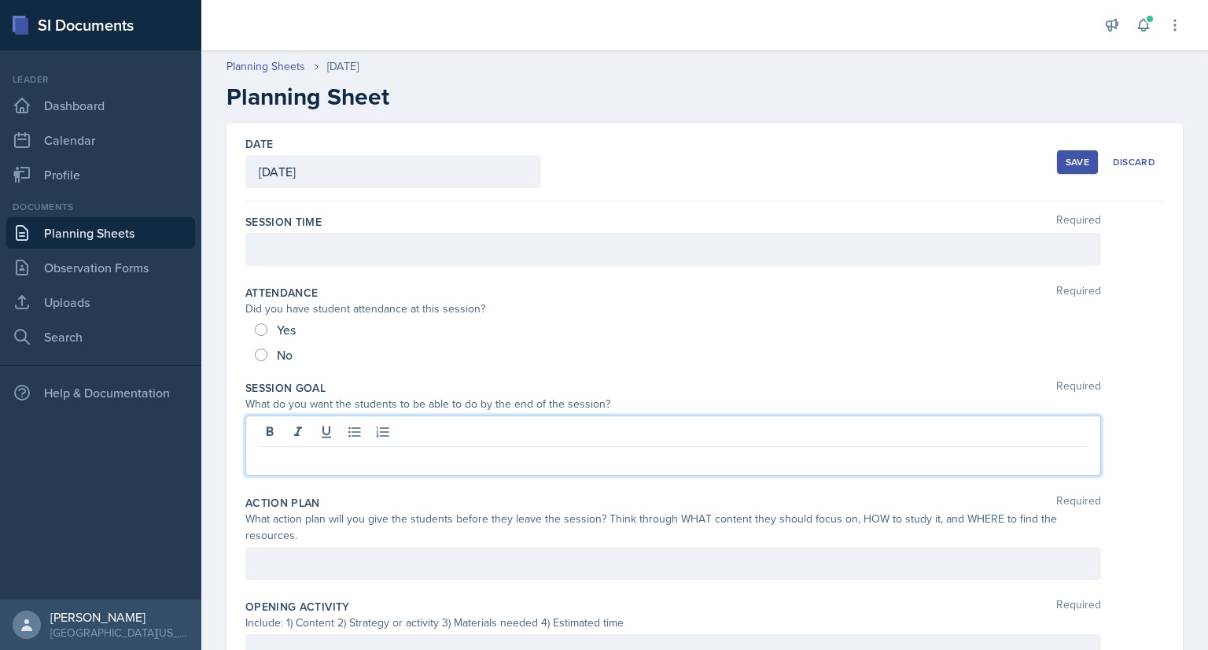
click at [309, 432] on div at bounding box center [673, 445] width 856 height 61
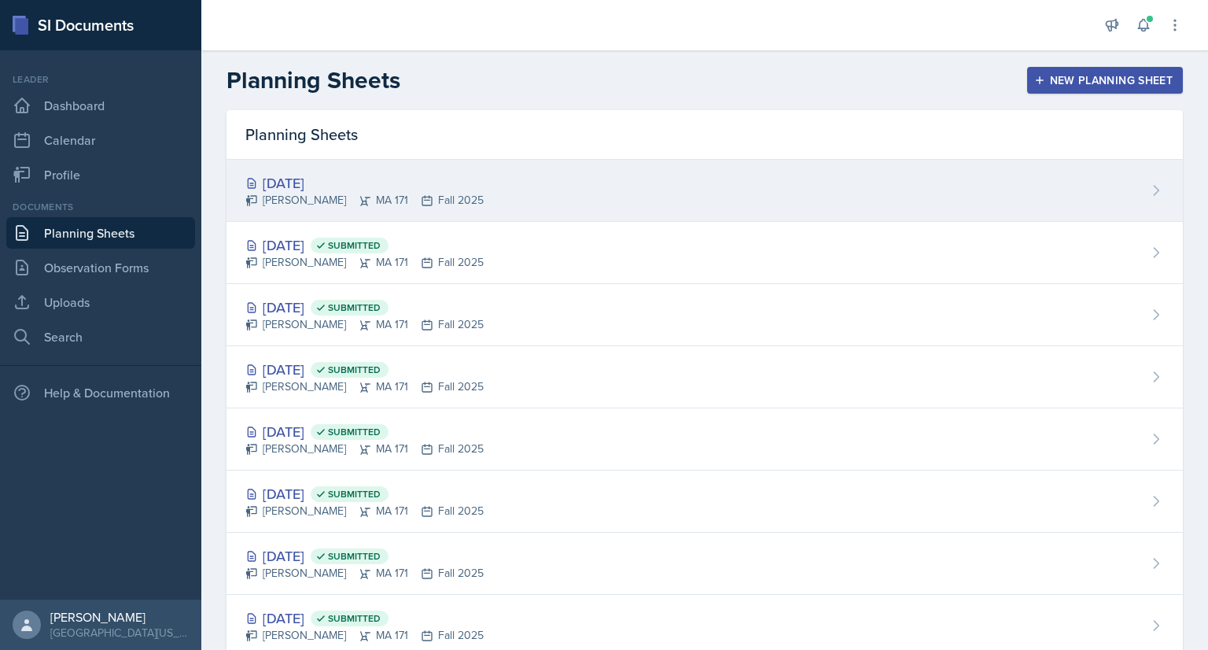
click at [426, 190] on div "[DATE]" at bounding box center [364, 182] width 238 height 21
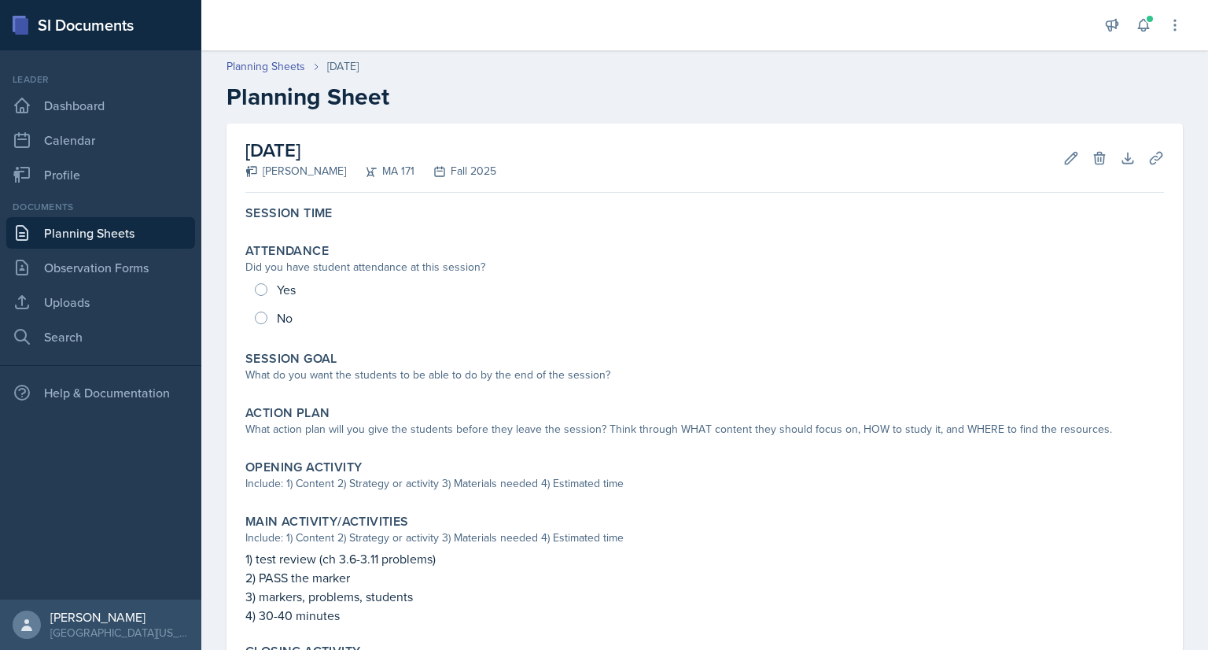
click at [112, 221] on link "Planning Sheets" at bounding box center [100, 232] width 189 height 31
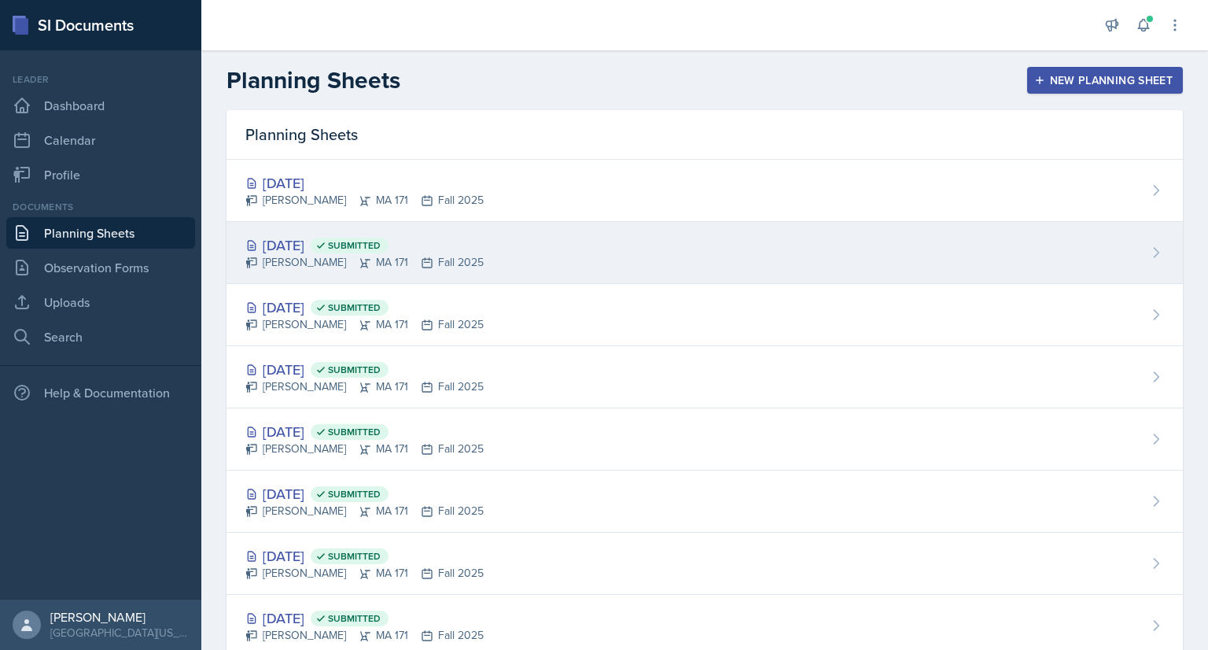
click at [501, 278] on div "[DATE] Submitted [PERSON_NAME] MA 171 Fall 2025" at bounding box center [705, 253] width 956 height 62
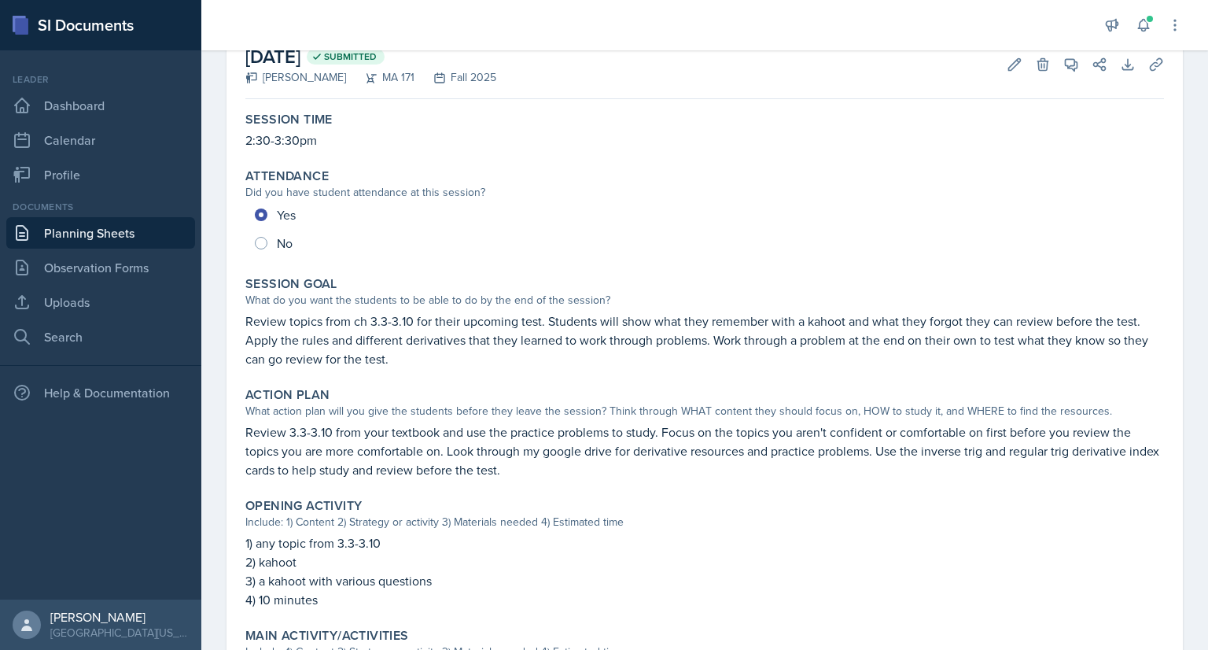
scroll to position [94, 0]
click at [385, 348] on p "Review topics from ch 3.3-3.10 for their upcoming test. Students will show what…" at bounding box center [704, 339] width 919 height 57
click at [1000, 72] on button "Edit" at bounding box center [1014, 64] width 28 height 28
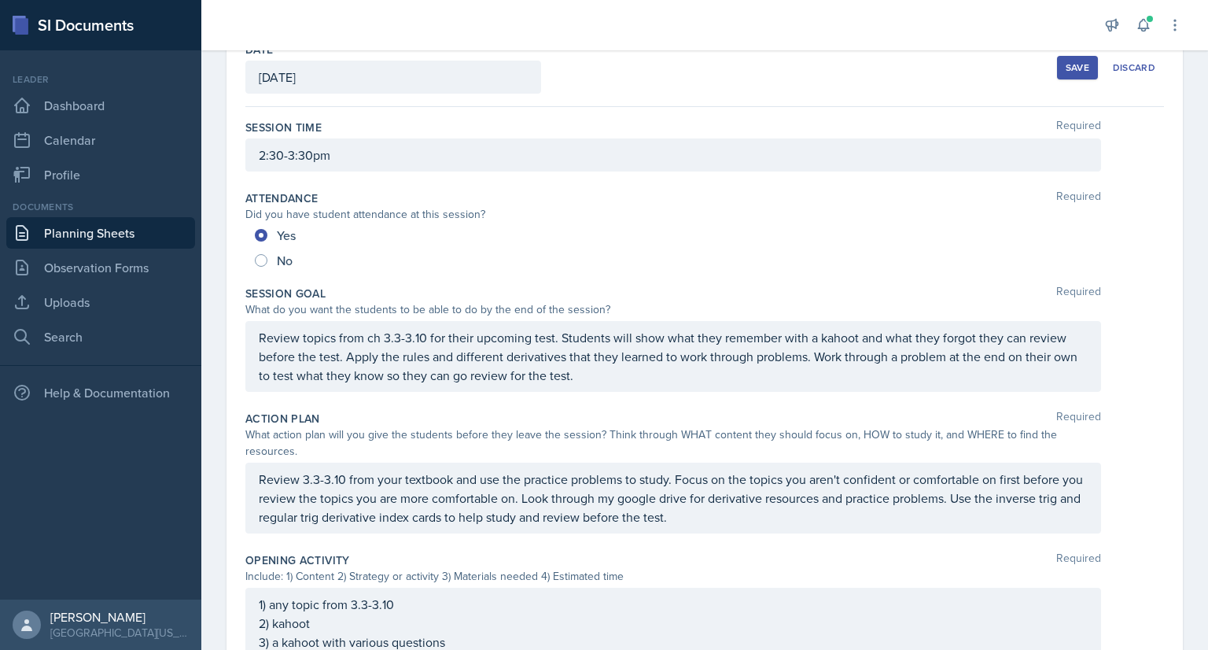
scroll to position [88, 0]
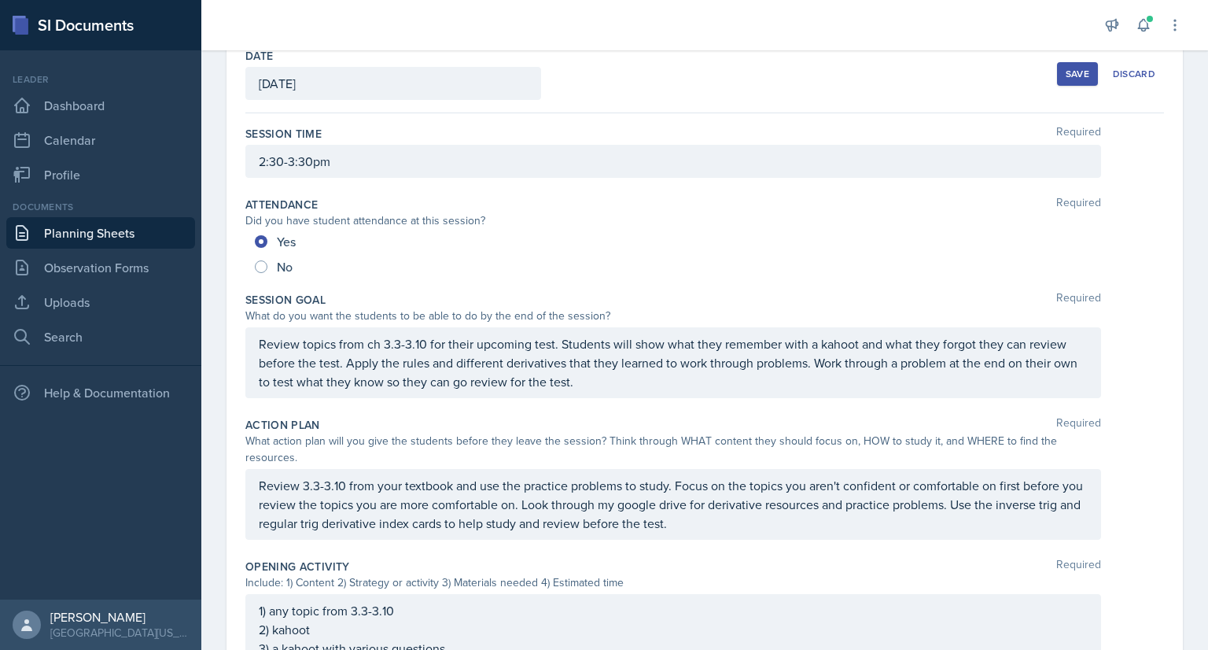
drag, startPoint x: 654, startPoint y: 389, endPoint x: 822, endPoint y: 353, distance: 171.4
click at [822, 353] on div "Review topics from ch 3.3-3.10 for their upcoming test. Students will show what…" at bounding box center [673, 362] width 856 height 71
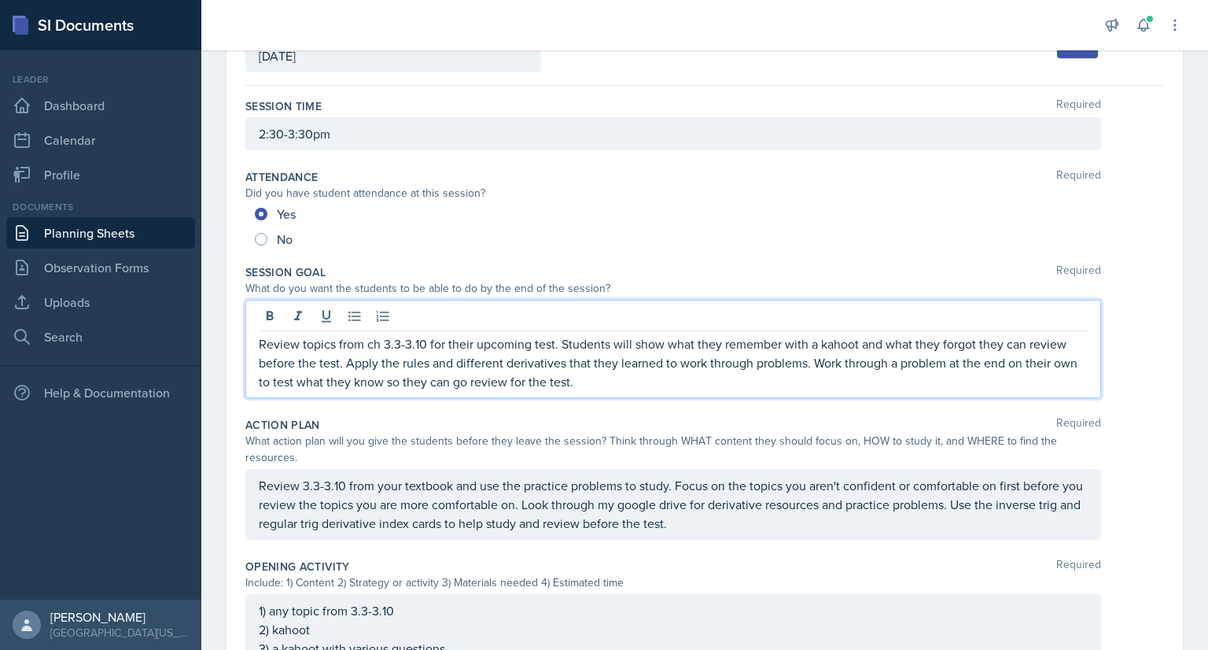
click at [816, 363] on p "Review topics from ch 3.3-3.10 for their upcoming test. Students will show what…" at bounding box center [673, 362] width 829 height 57
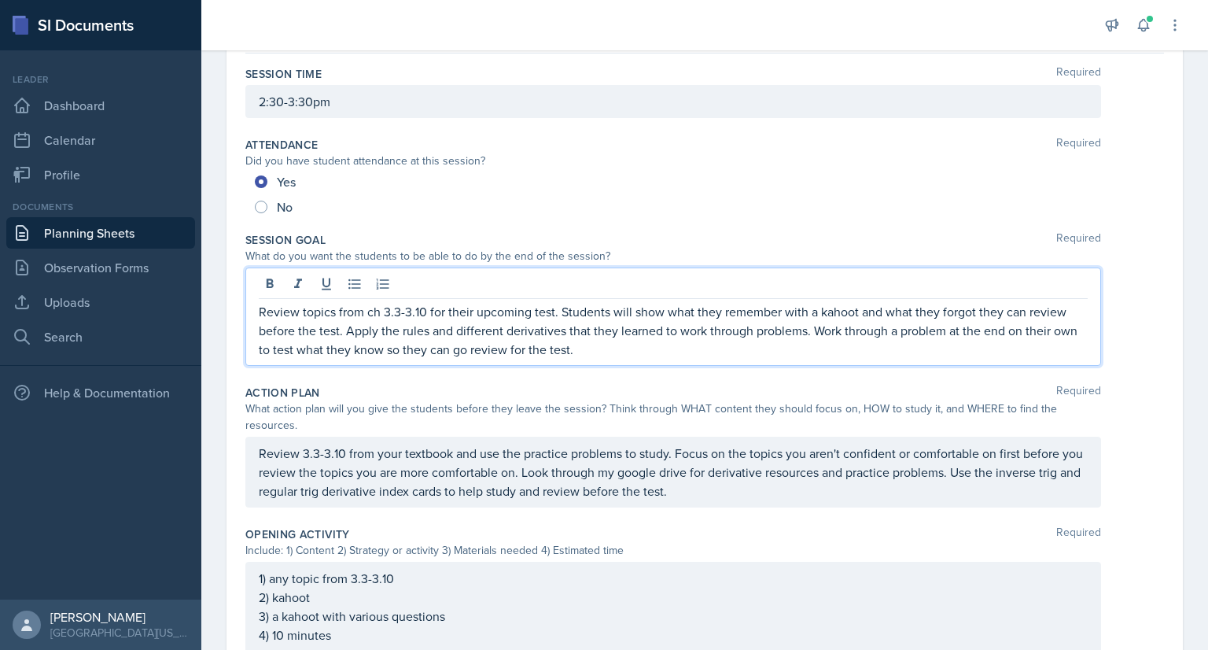
scroll to position [94, 0]
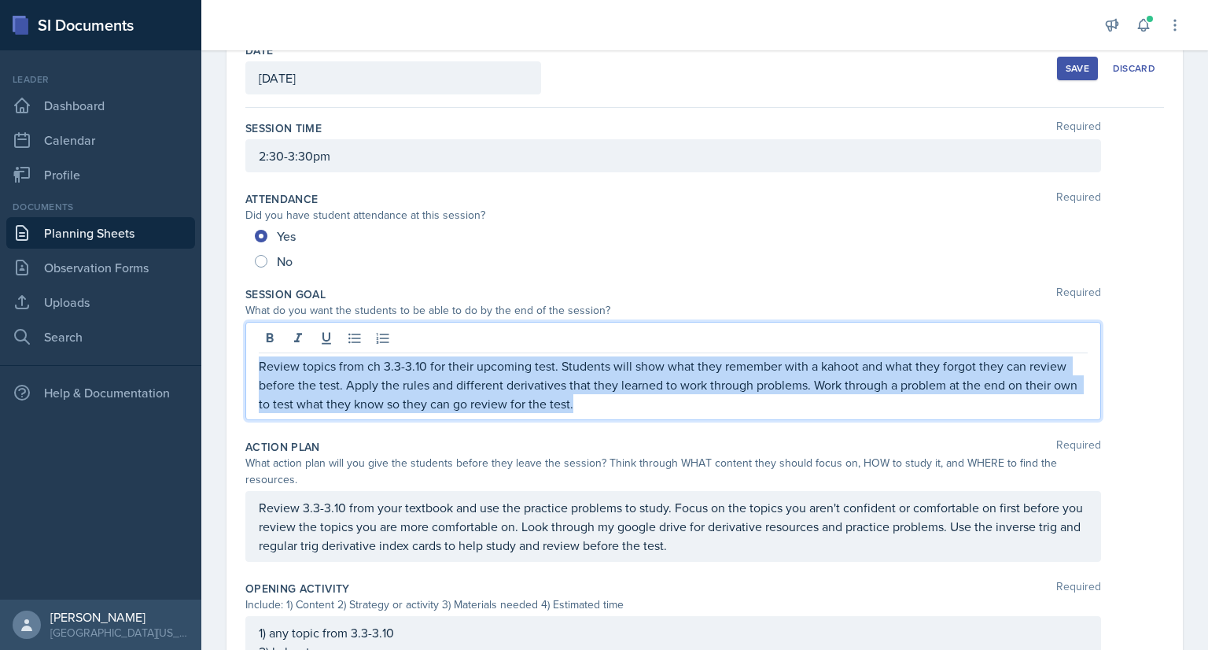
drag, startPoint x: 608, startPoint y: 402, endPoint x: 249, endPoint y: 361, distance: 361.0
click at [249, 361] on div "Review topics from ch 3.3-3.10 for their upcoming test. Students will show what…" at bounding box center [673, 371] width 856 height 98
copy p "Review topics from ch 3.3-3.10 for their upcoming test. Students will show what…"
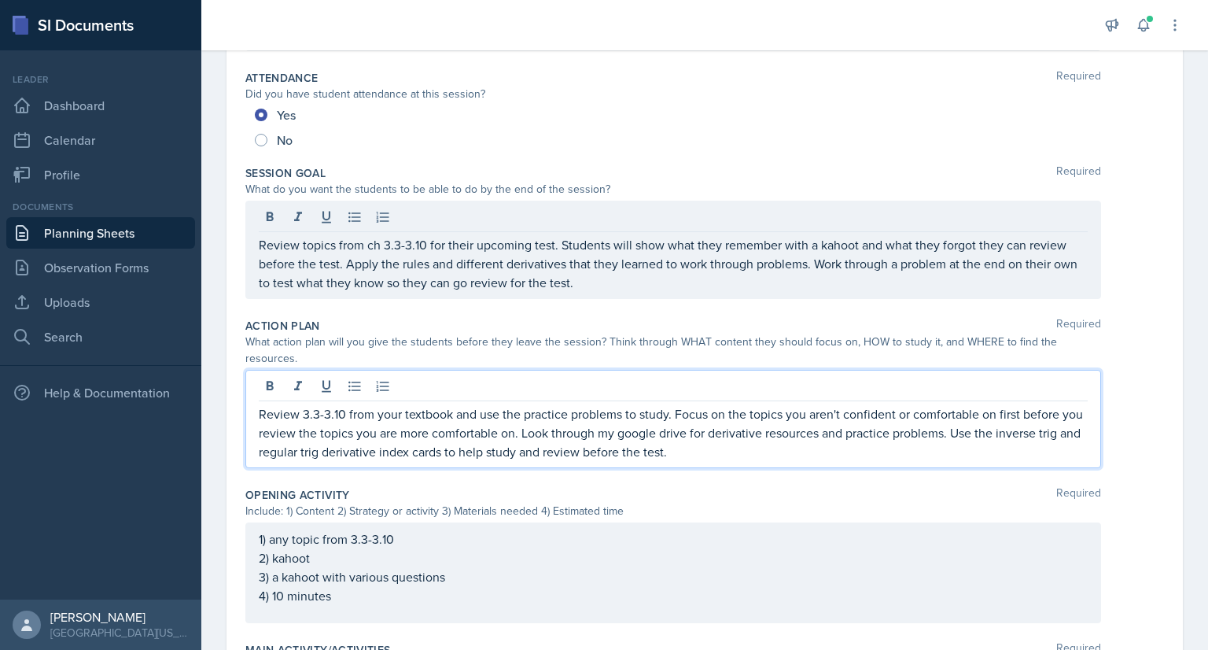
click at [728, 419] on p "Review 3.3-3.10 from your textbook and use the practice problems to study. Focu…" at bounding box center [673, 432] width 829 height 57
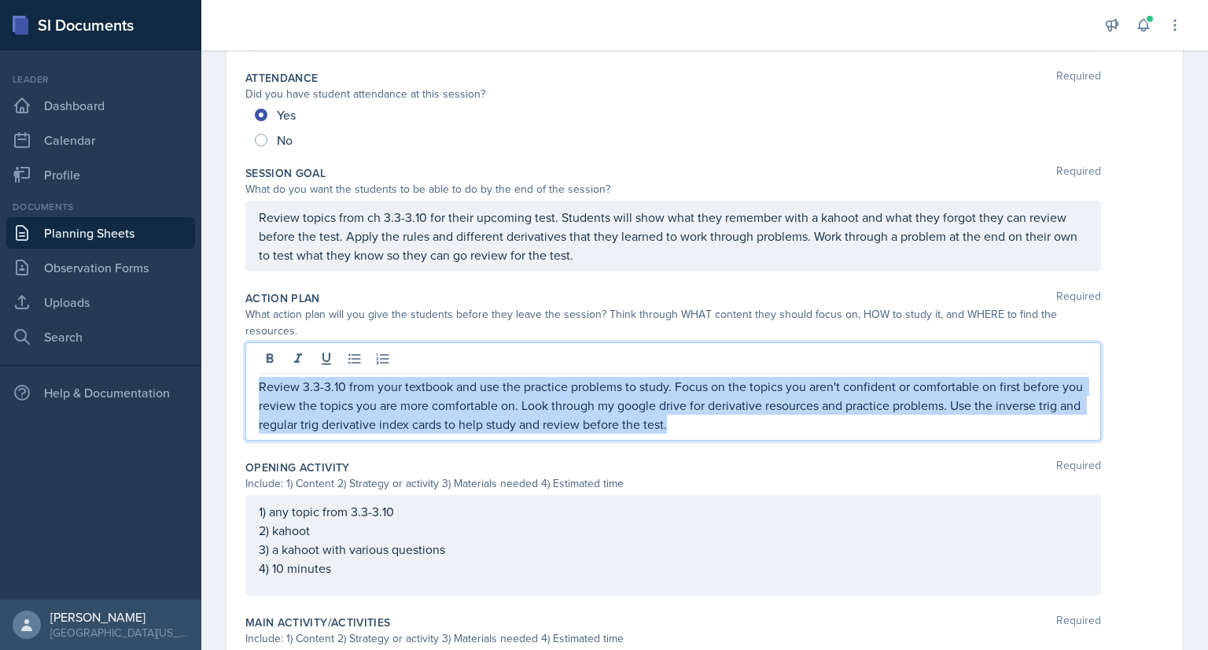
drag, startPoint x: 728, startPoint y: 419, endPoint x: 260, endPoint y: 388, distance: 468.3
click at [260, 388] on p "Review 3.3-3.10 from your textbook and use the practice problems to study. Focu…" at bounding box center [673, 405] width 829 height 57
copy p "Review 3.3-3.10 from your textbook and use the practice problems to study. Focu…"
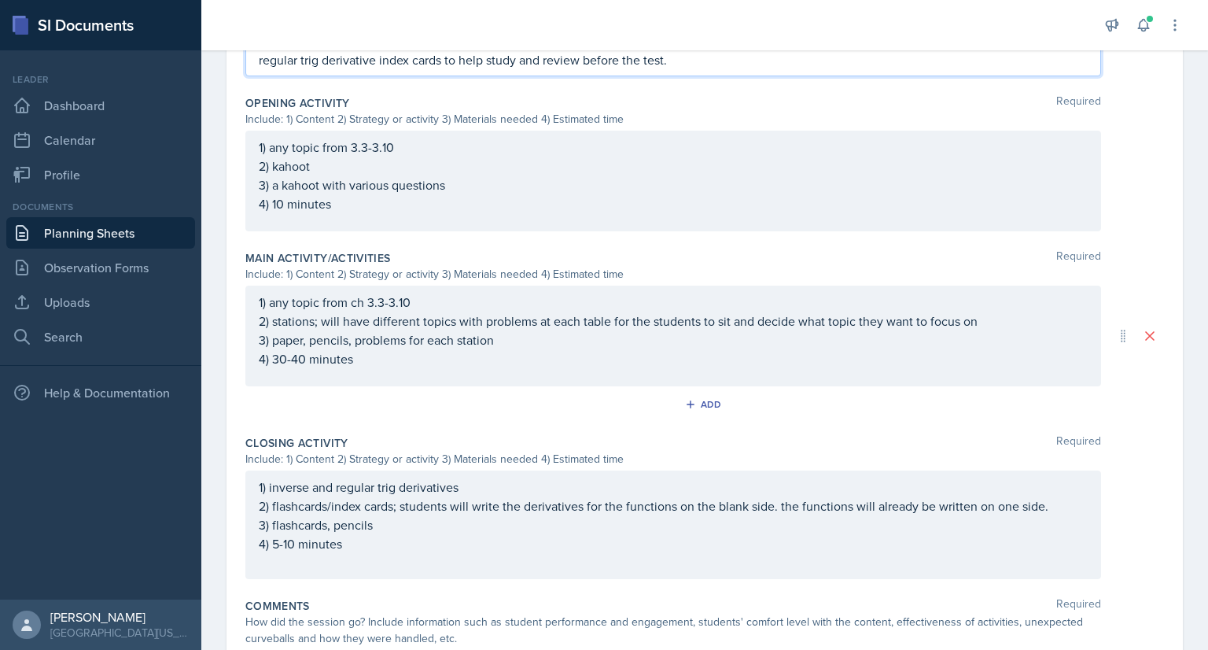
click at [352, 546] on p "4) 5-10 minutes" at bounding box center [673, 543] width 829 height 19
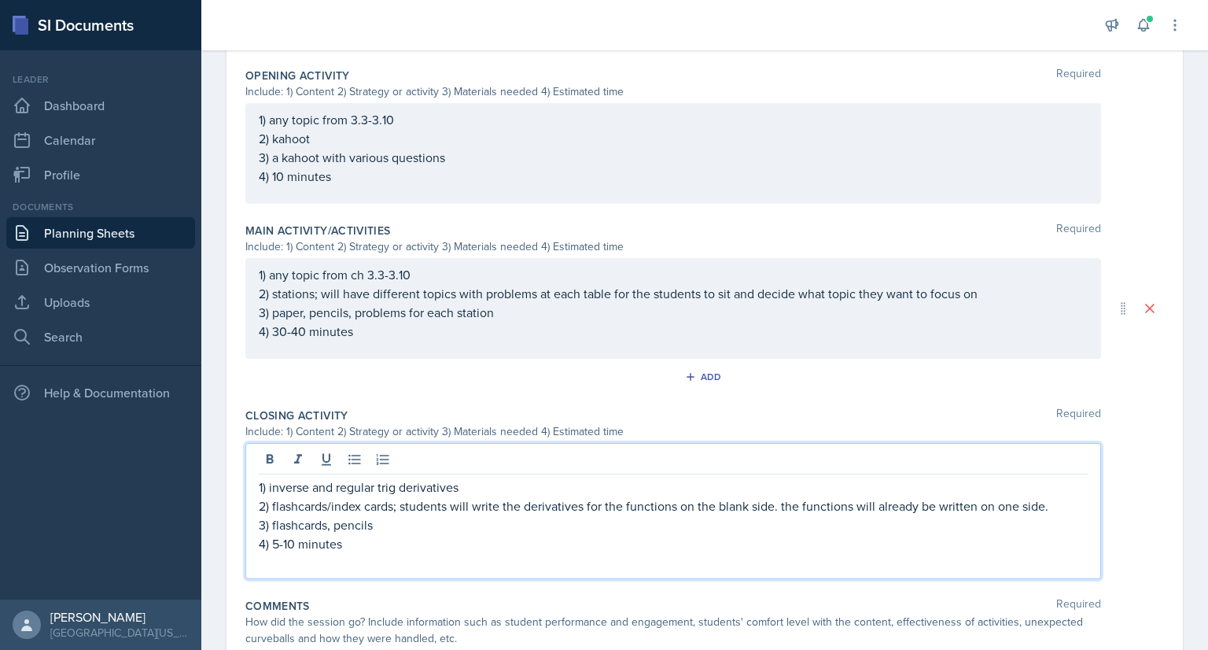
scroll to position [579, 0]
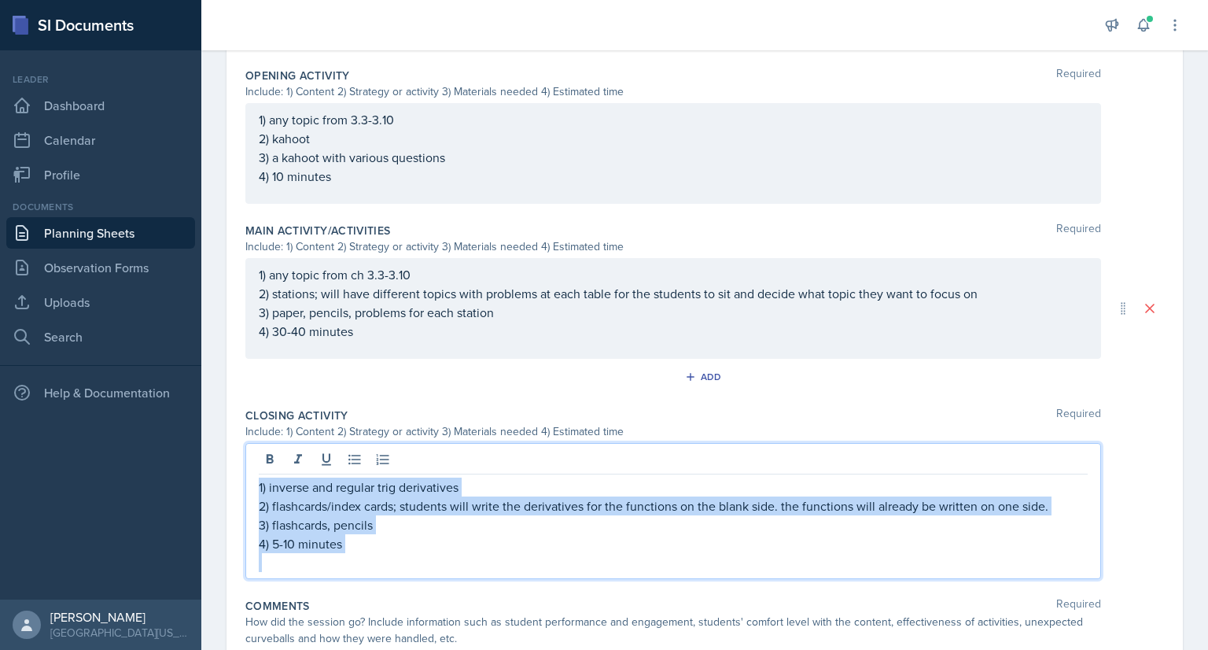
drag, startPoint x: 352, startPoint y: 546, endPoint x: 238, endPoint y: 481, distance: 131.0
click at [238, 481] on div "Date [DATE] [DATE] 28 29 30 1 2 3 4 5 6 7 8 9 10 11 12 13 14 15 16 17 18 19 20 …" at bounding box center [705, 145] width 956 height 1201
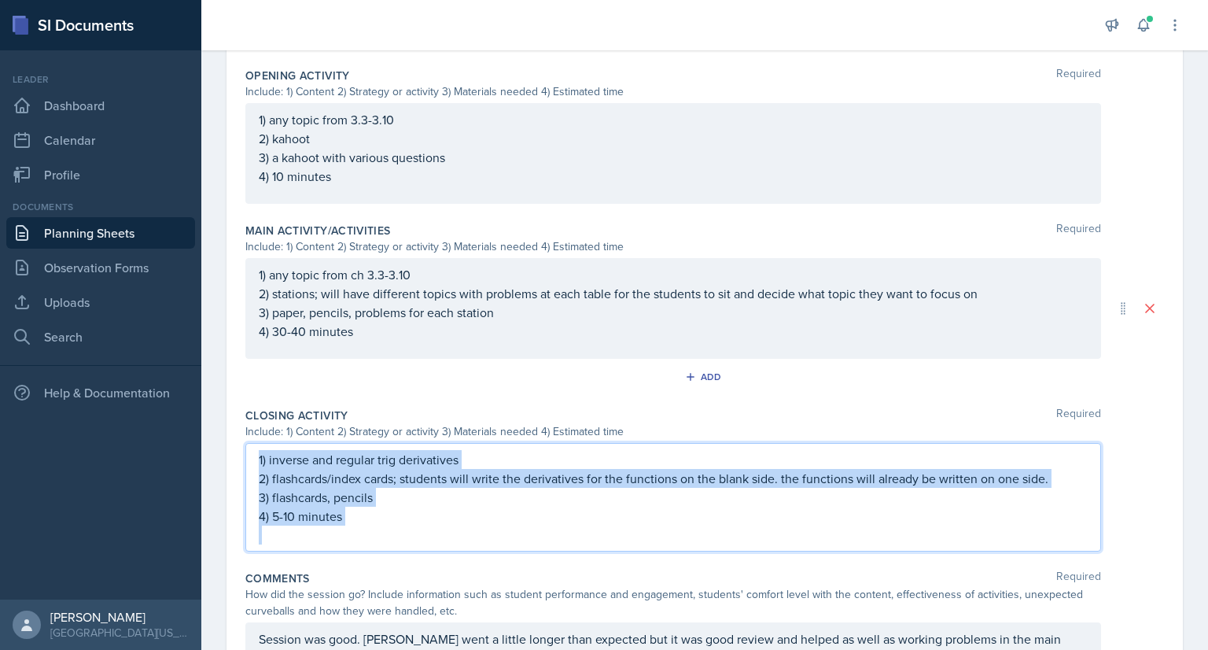
scroll to position [551, 0]
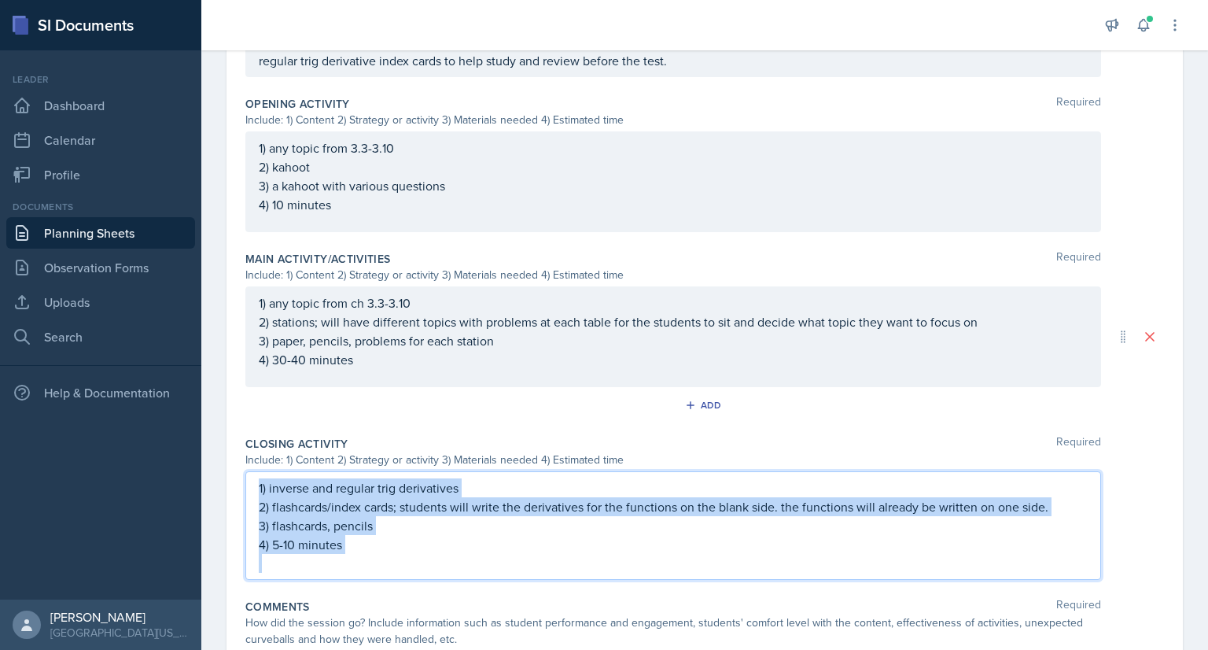
copy div "1) inverse and regular trig derivatives 2) flashcards/index cards; students wil…"
